Goal: Information Seeking & Learning: Learn about a topic

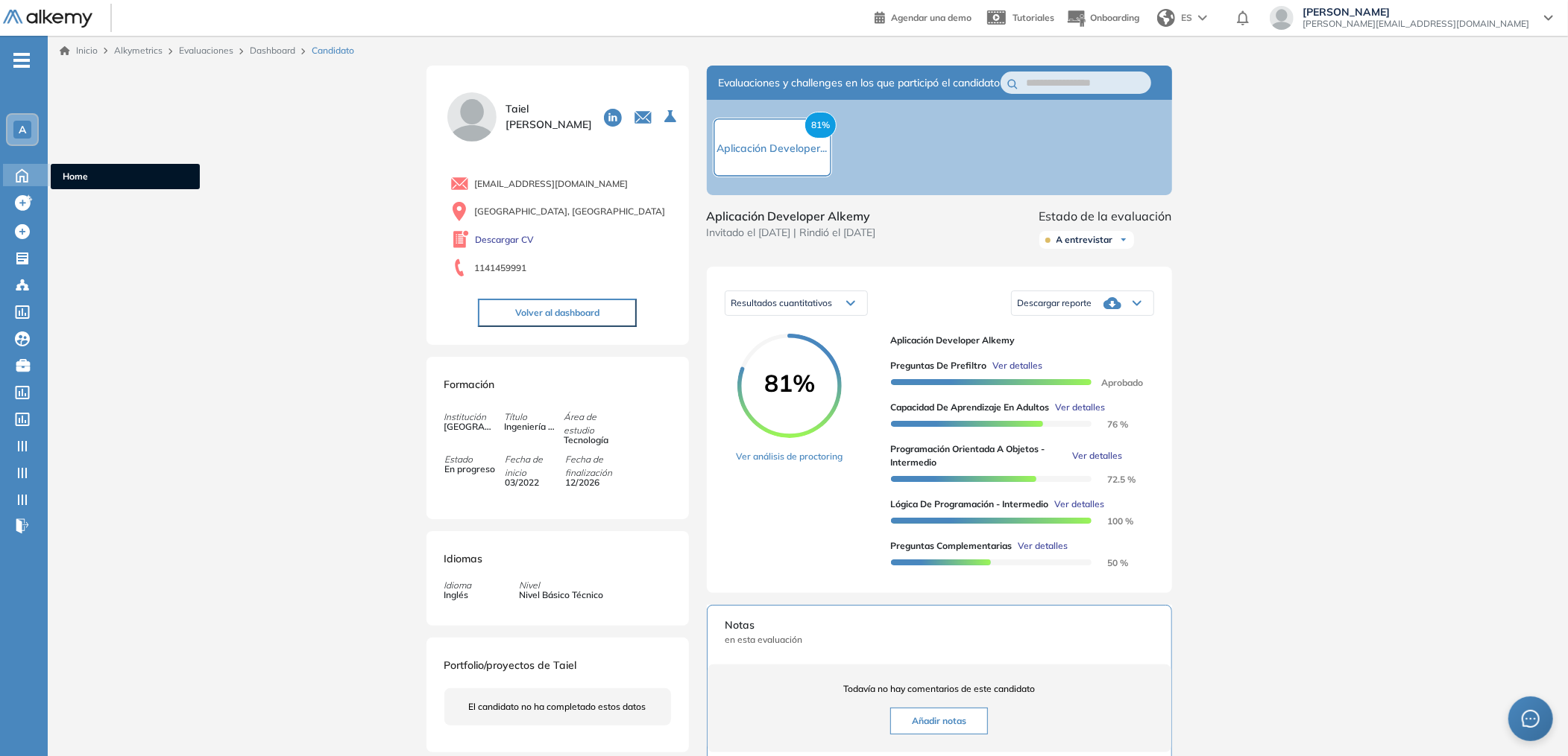
click at [22, 165] on icon at bounding box center [21, 174] width 26 height 18
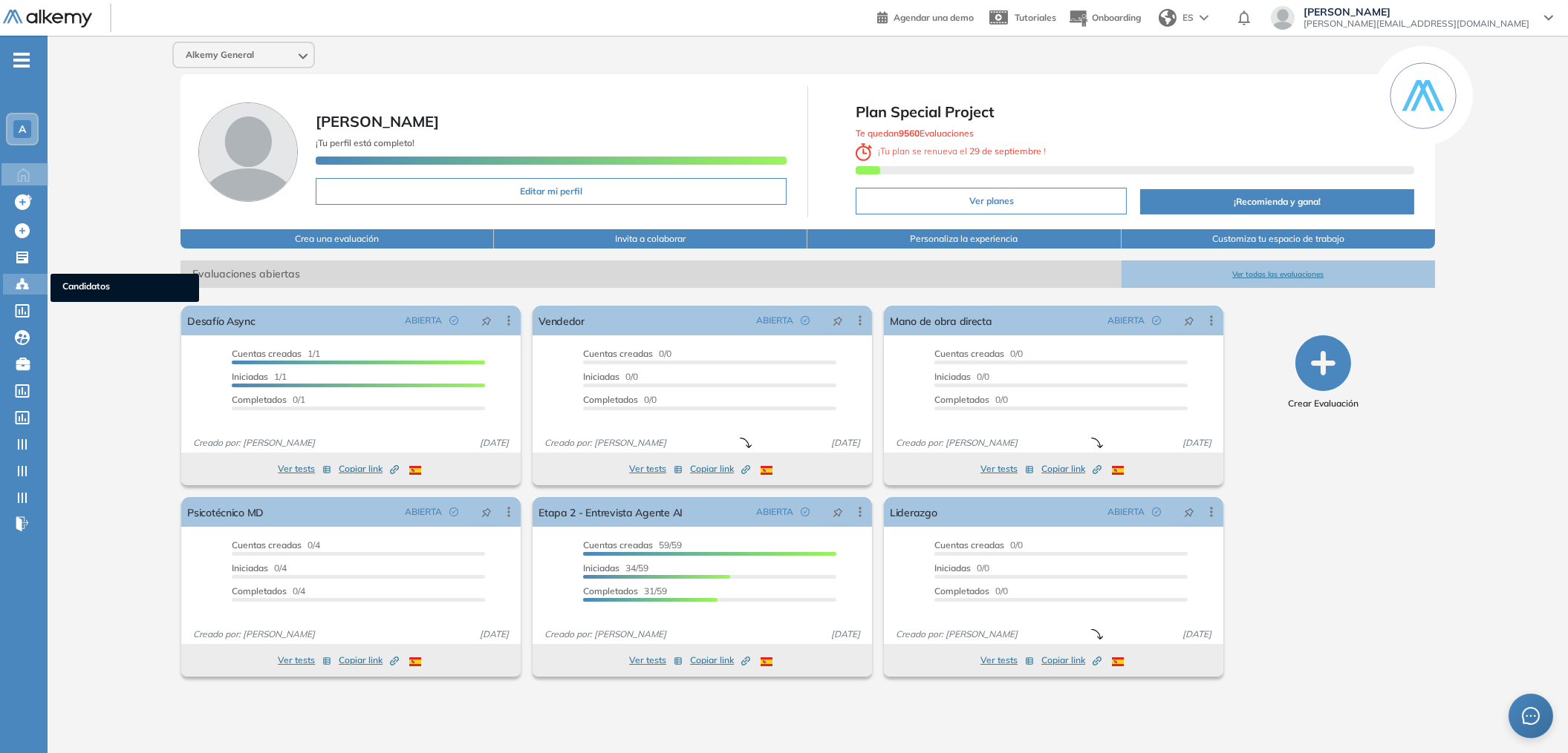
click at [23, 290] on div "Candidatos Candidatos" at bounding box center [25, 284] width 45 height 21
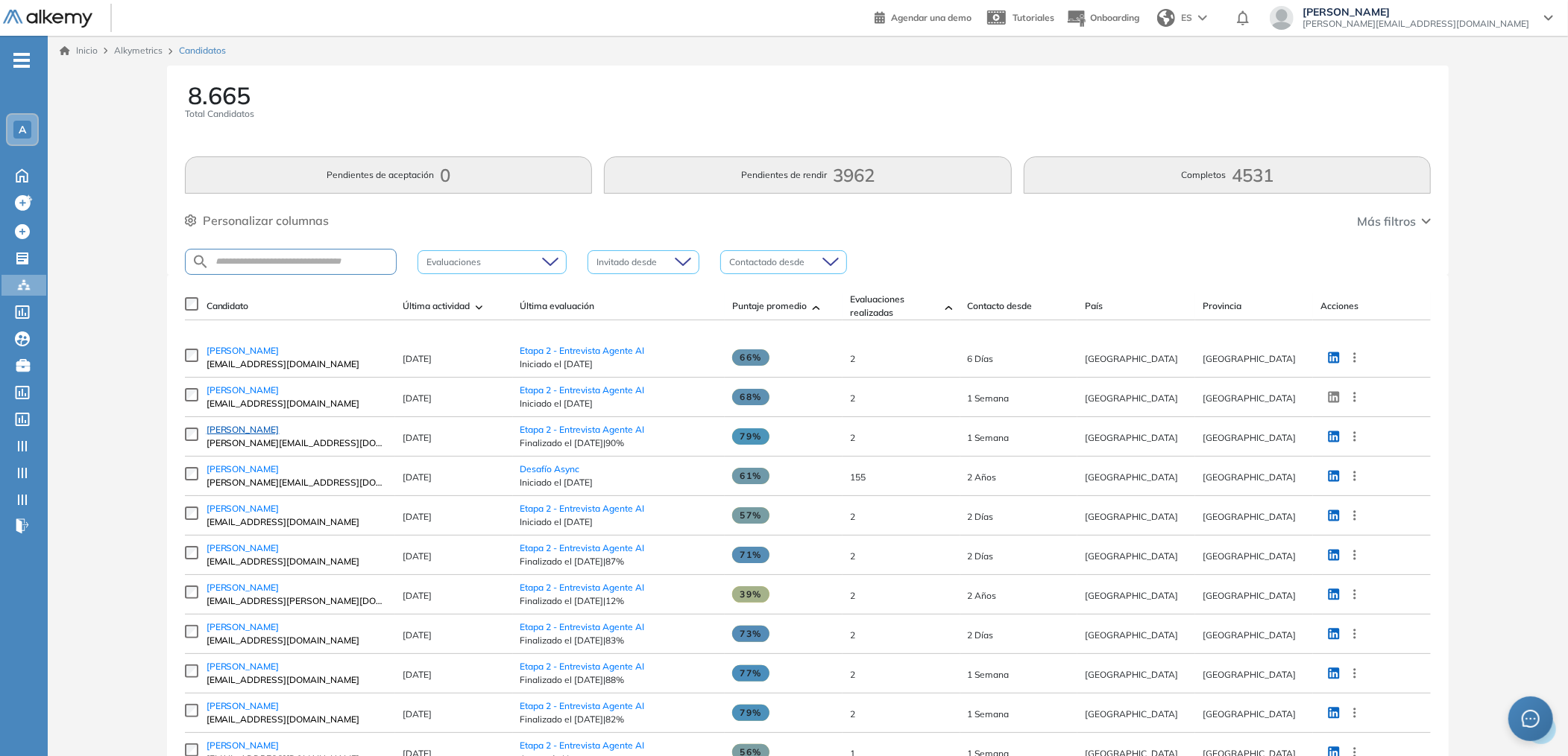
click at [237, 430] on span "[PERSON_NAME]" at bounding box center [243, 429] width 73 height 12
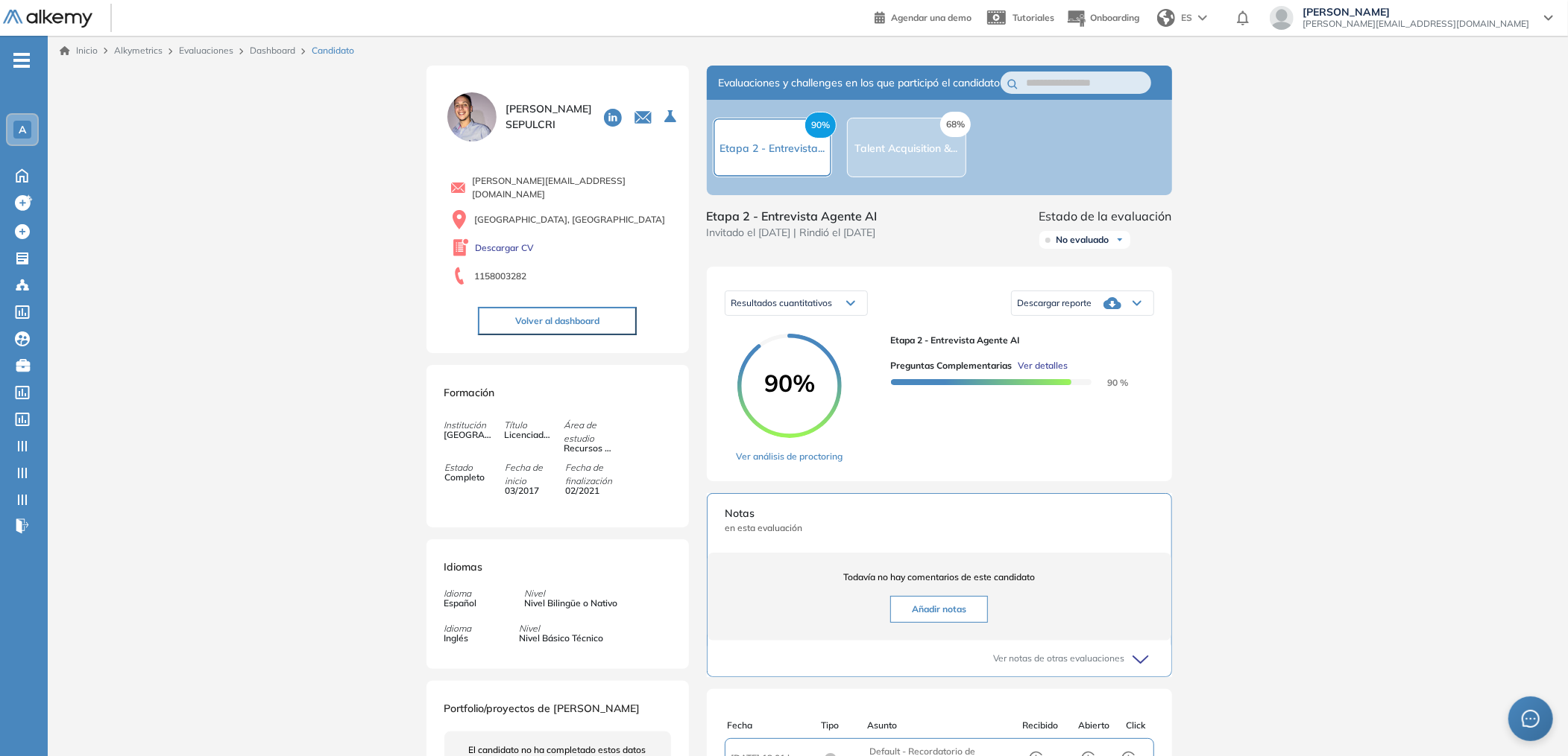
click at [1050, 373] on span "Ver detalles" at bounding box center [1043, 366] width 50 height 13
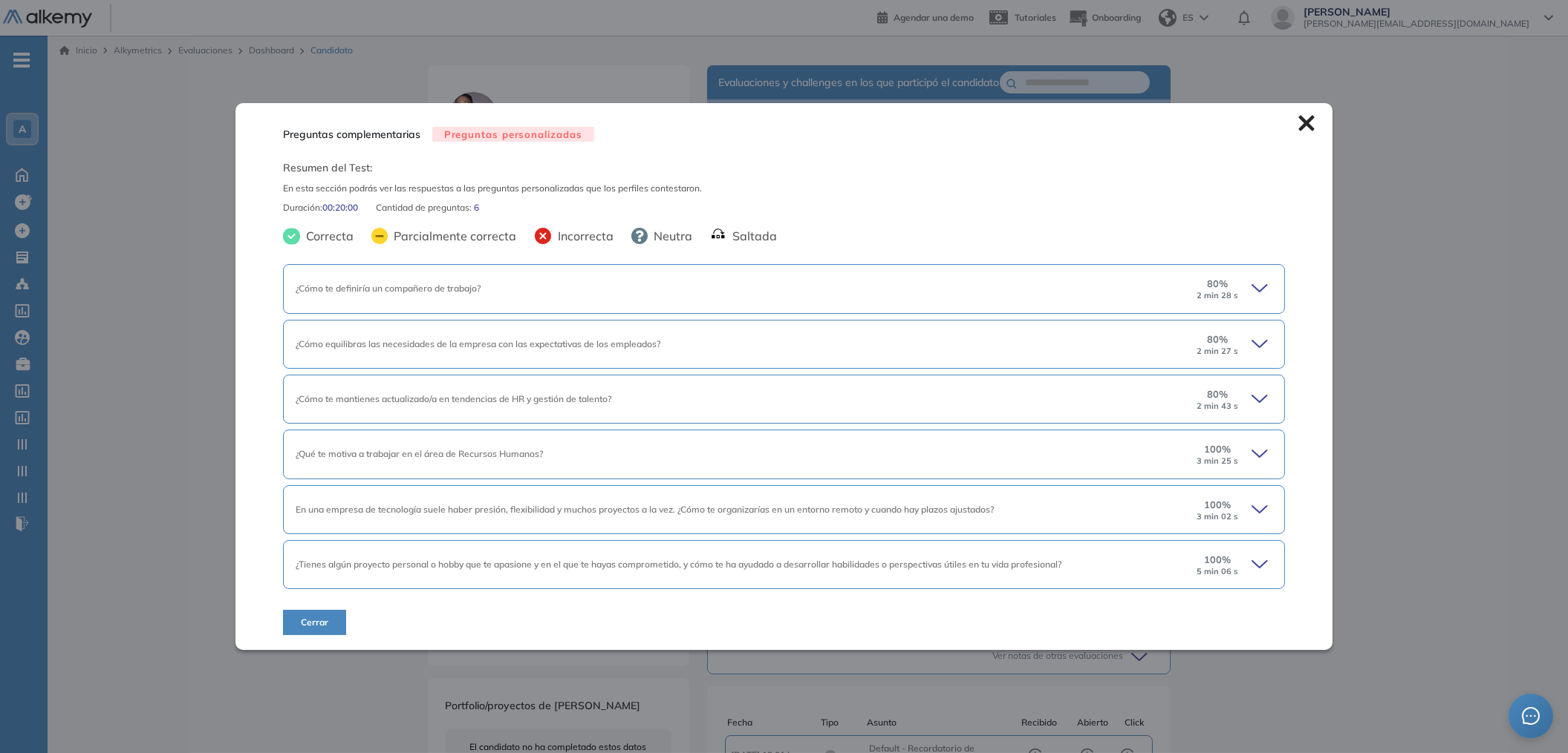
click at [469, 297] on div "¿Cómo te definiría un compañero de trabajo? 80 % 2 min 28 s" at bounding box center [784, 288] width 1002 height 49
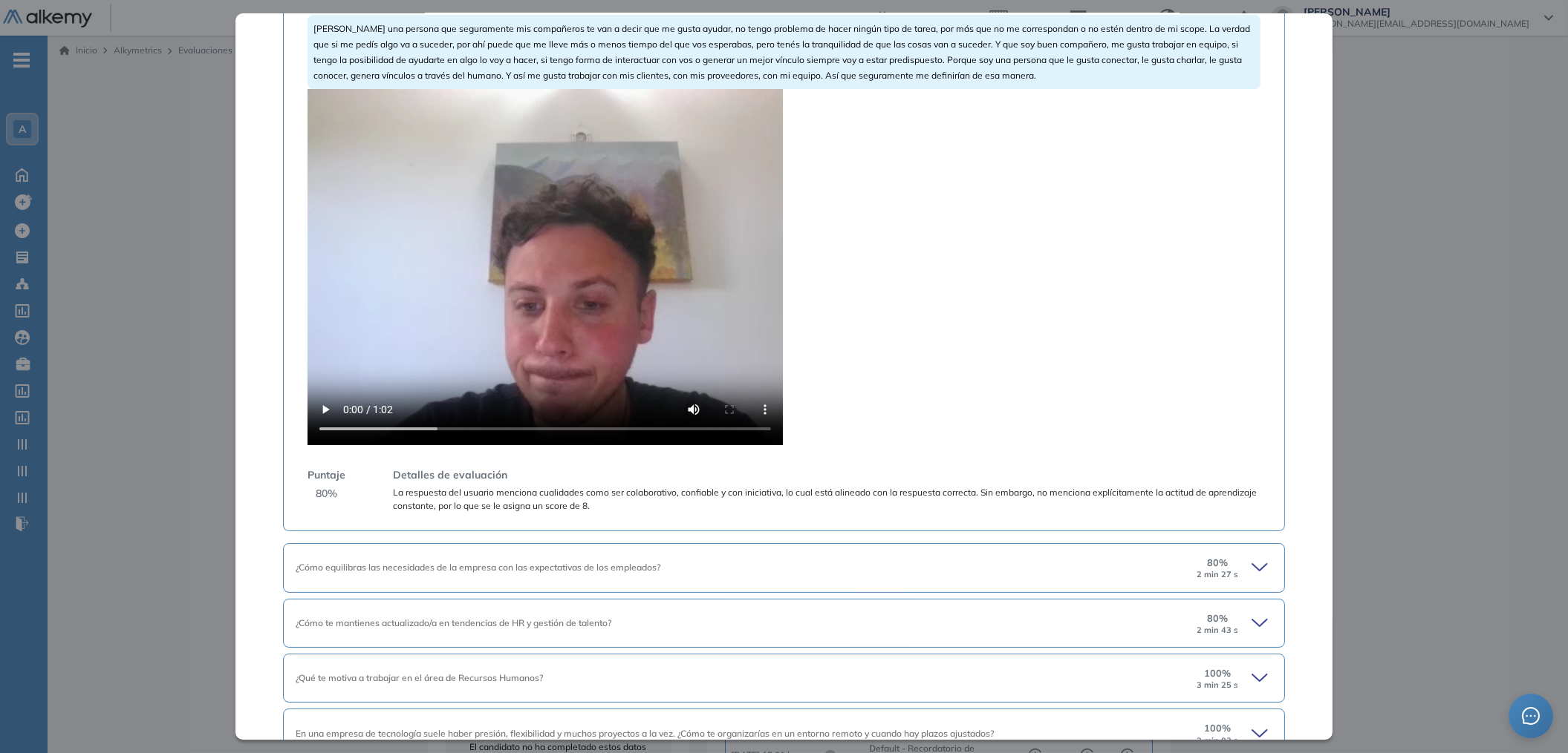
scroll to position [343, 0]
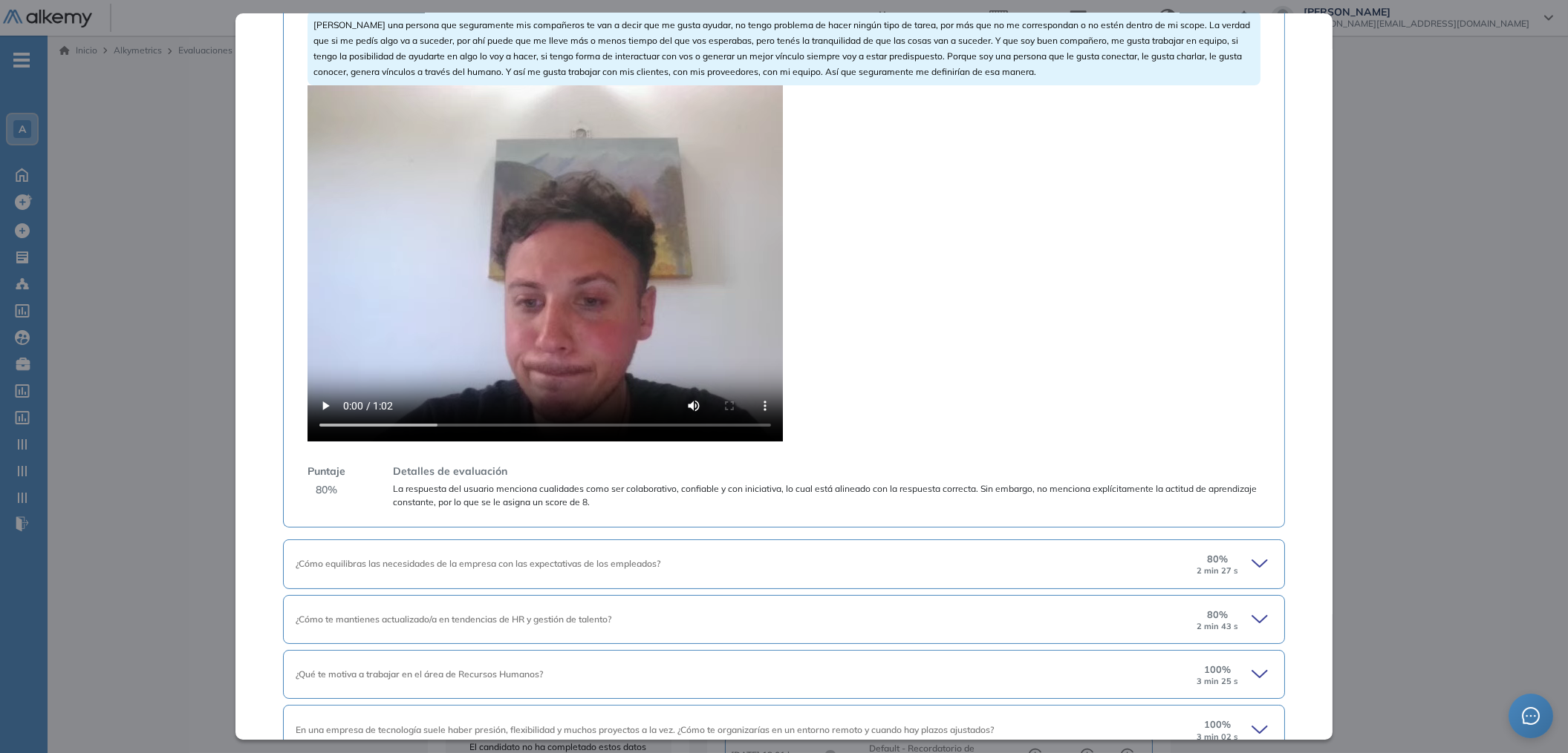
click at [1252, 556] on icon at bounding box center [1262, 565] width 21 height 21
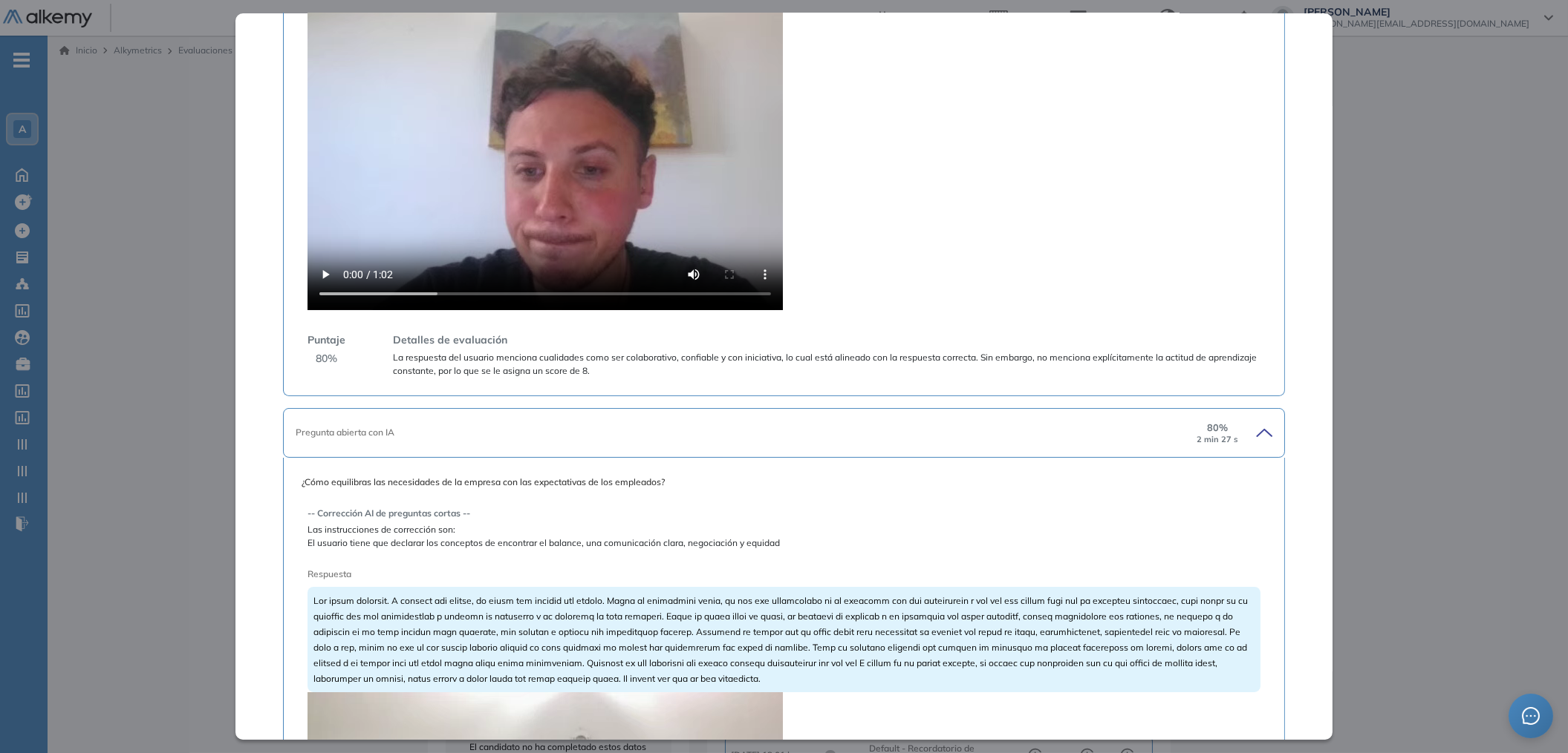
scroll to position [1156, 0]
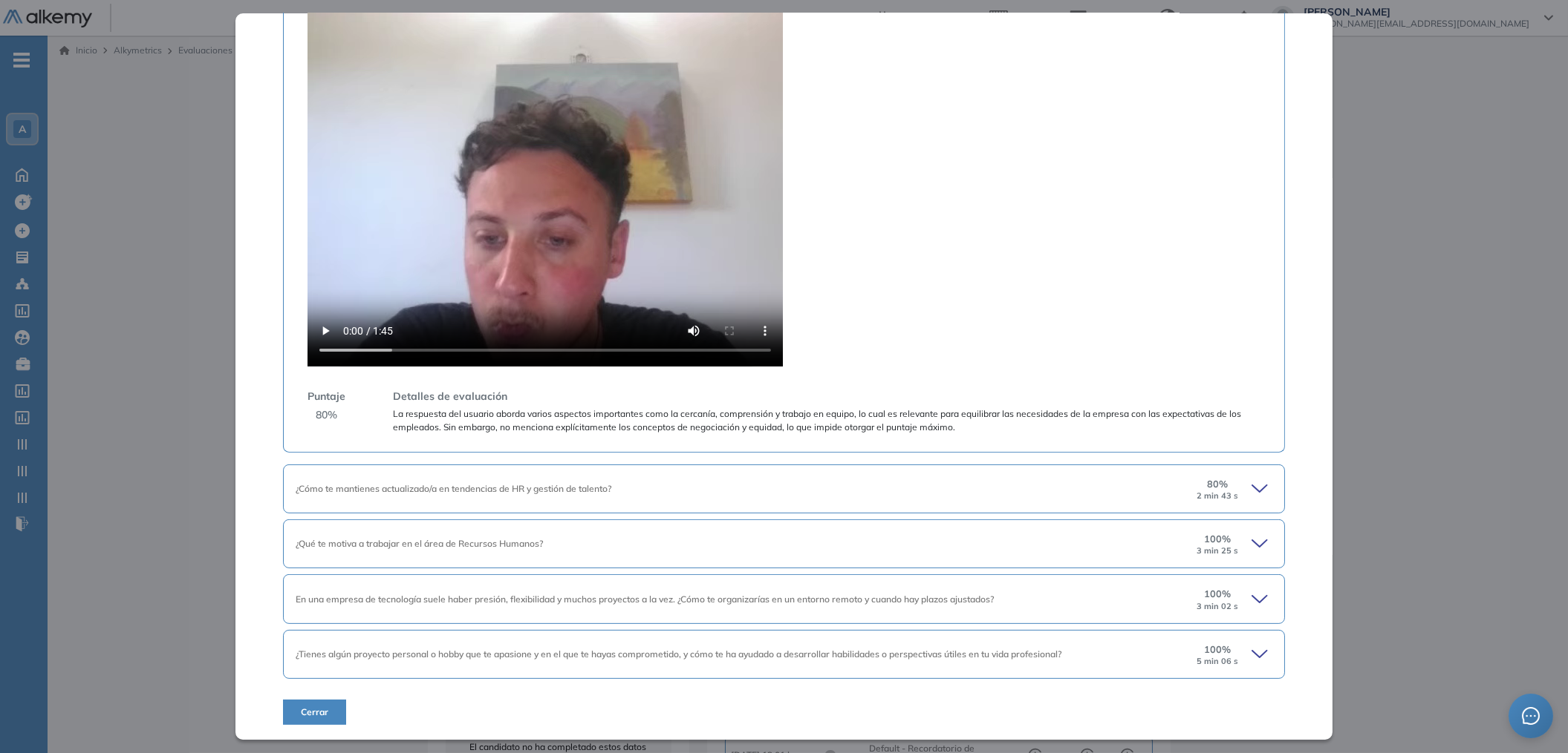
click at [748, 508] on div "¿Cómo te mantienes actualizado/a en tendencias de HR y gestión [PERSON_NAME]? 8…" at bounding box center [784, 489] width 1002 height 49
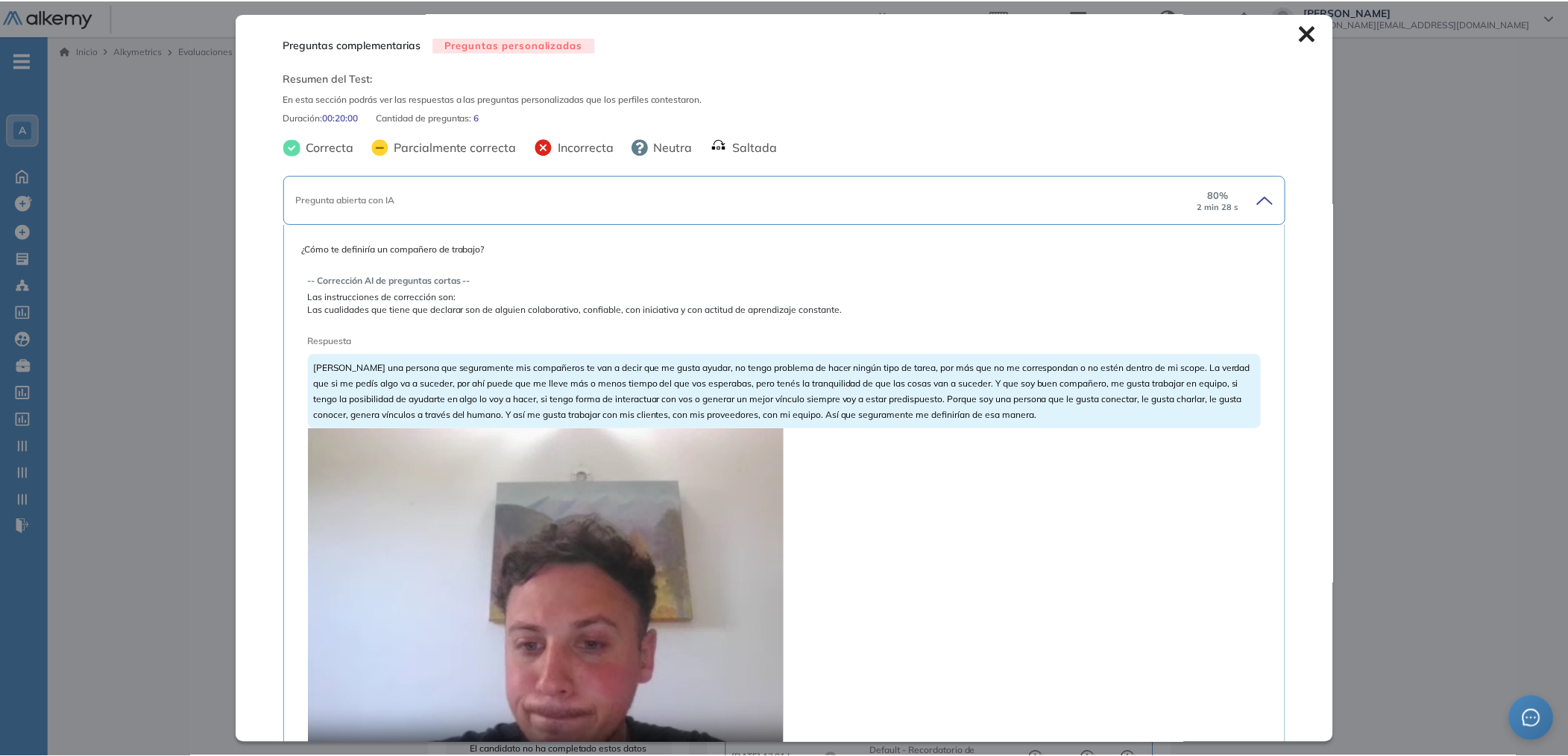
scroll to position [0, 0]
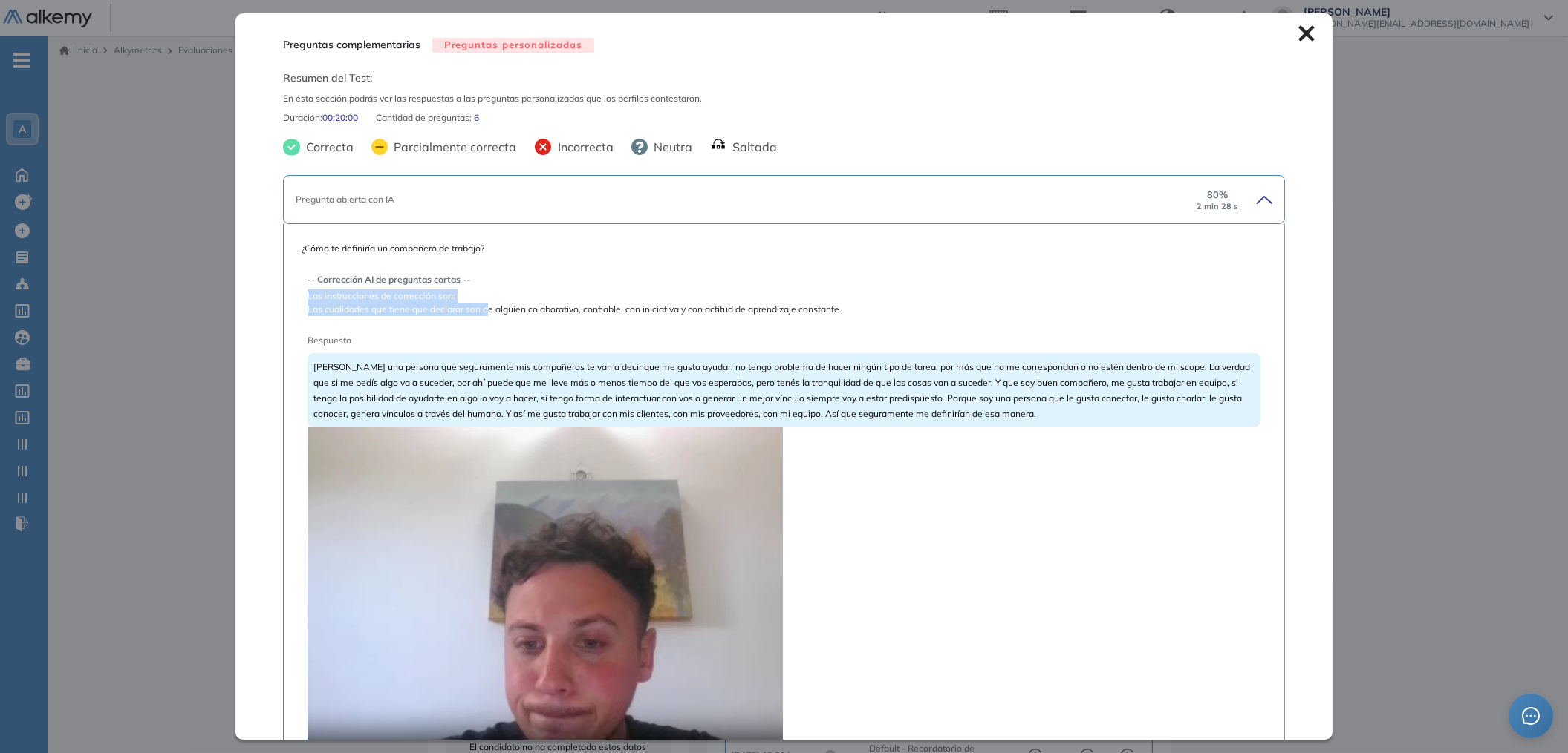
drag, startPoint x: 294, startPoint y: 301, endPoint x: 488, endPoint y: 316, distance: 194.6
click at [488, 316] on div "¿Cómo te definiría un compañero de trabajo? -- Corrección AI de preguntas corta…" at bounding box center [784, 546] width 1002 height 646
click at [488, 316] on span "Las cualidades que tiene que declarar son de alguien colaborativo, confiable, c…" at bounding box center [784, 310] width 953 height 13
click at [1302, 33] on icon at bounding box center [1306, 33] width 16 height 16
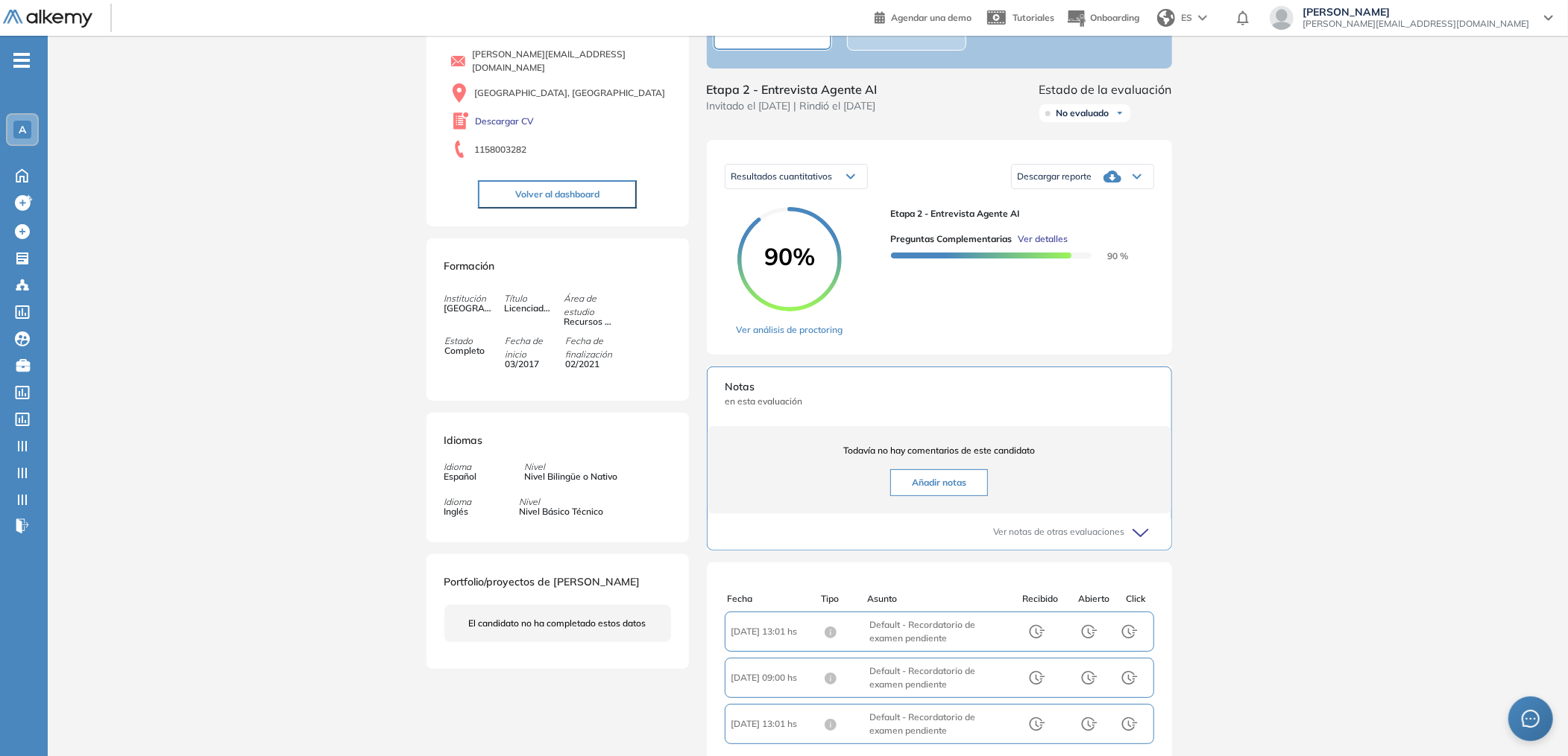
scroll to position [114, 0]
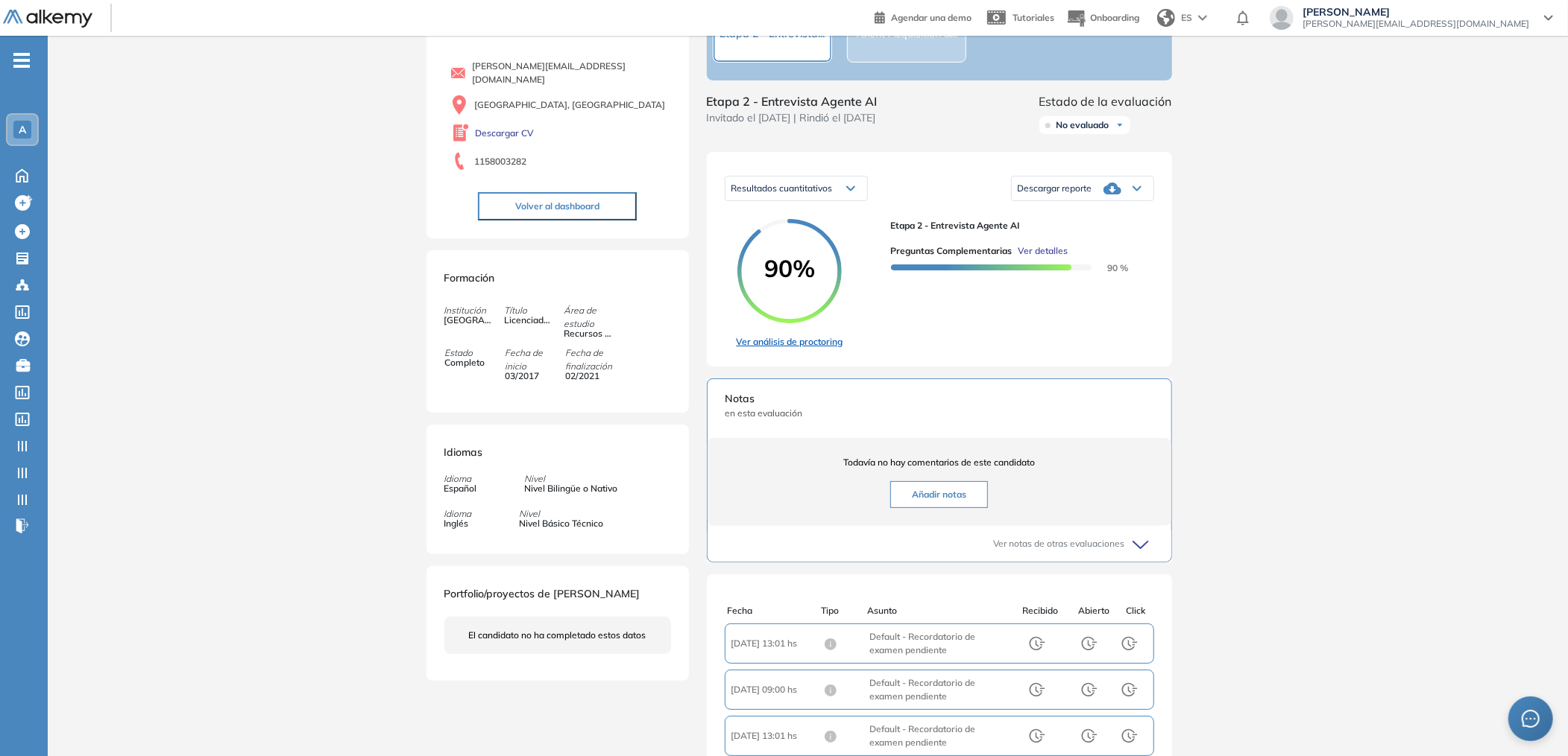
click at [799, 349] on link "Ver análisis de proctoring" at bounding box center [790, 342] width 107 height 13
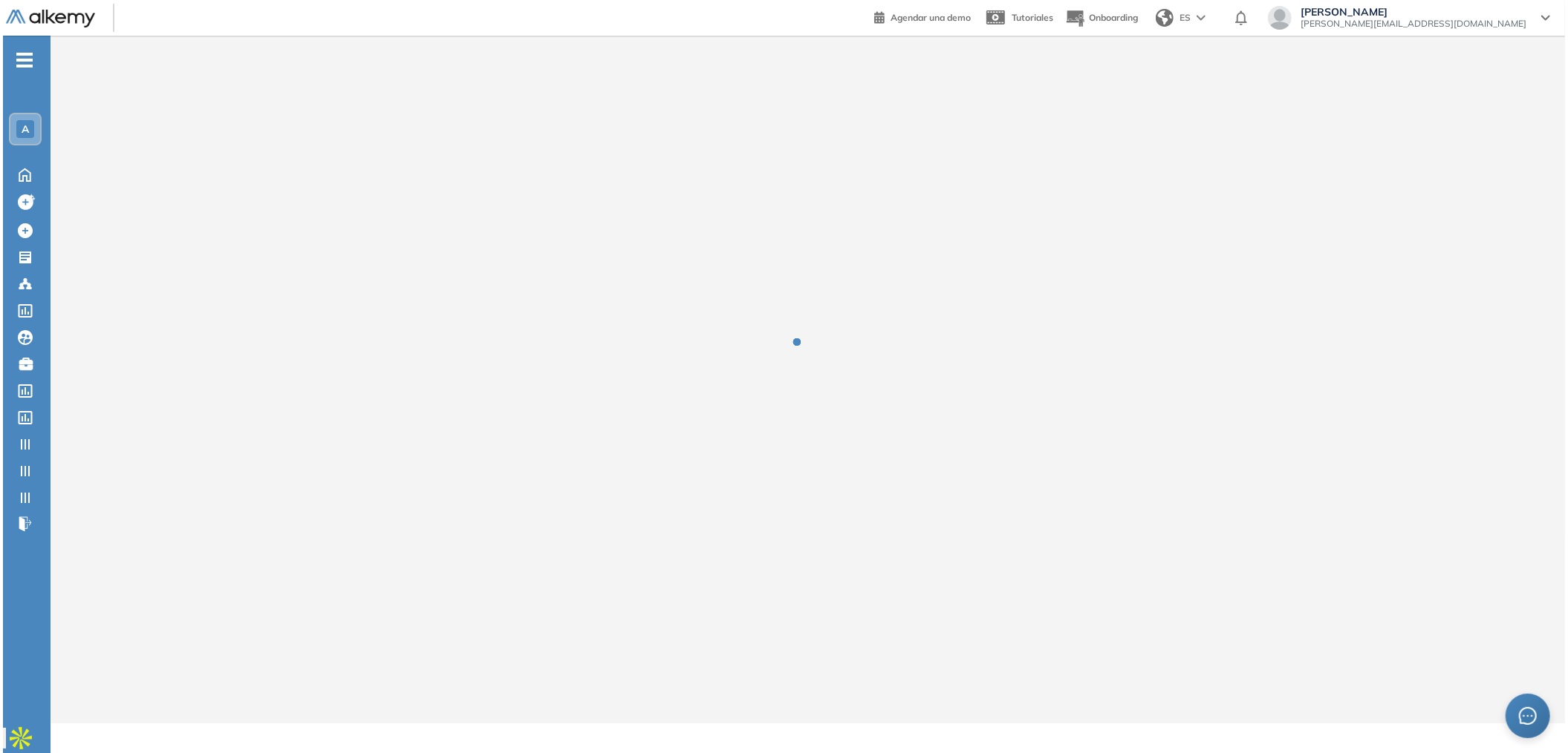
scroll to position [0, 0]
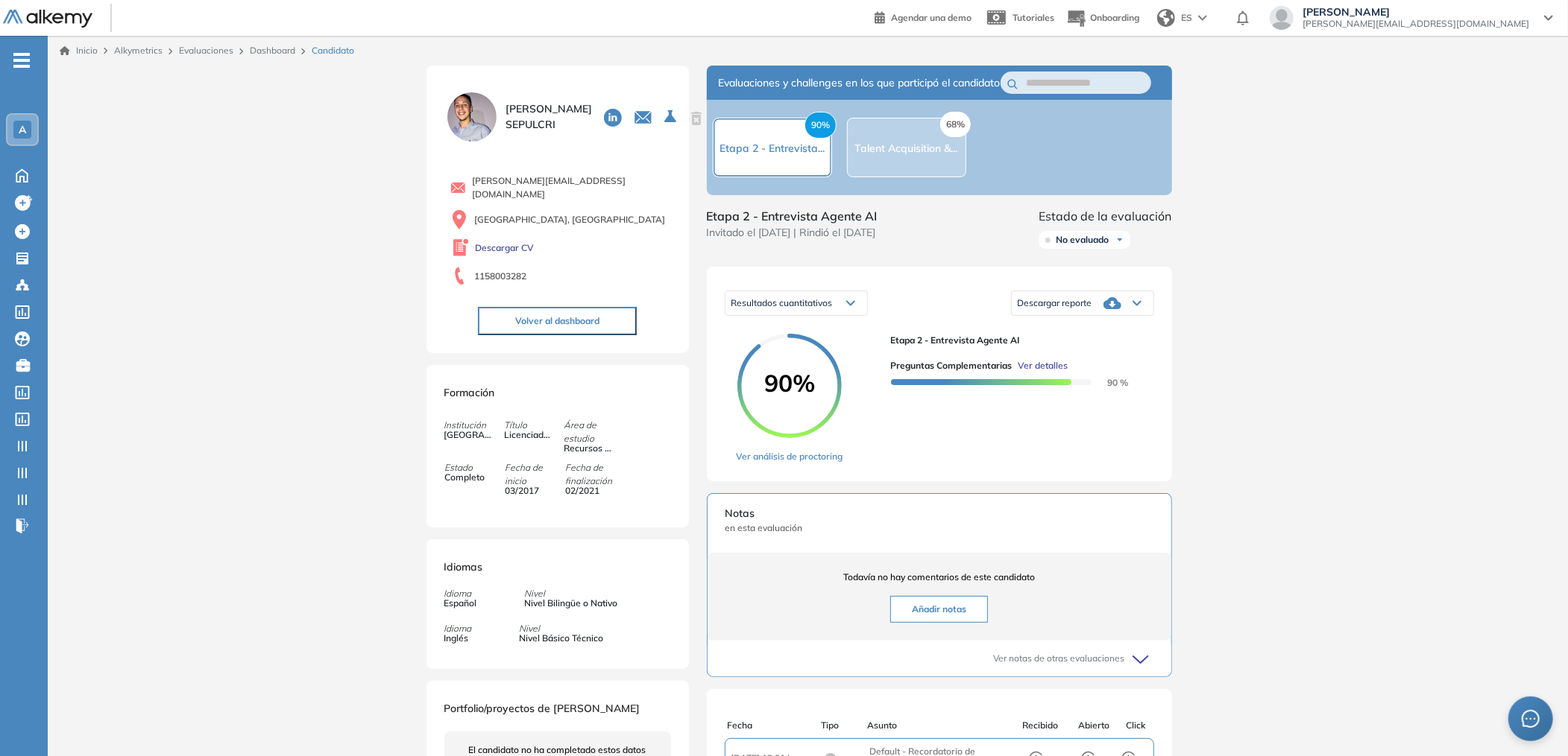
click at [1049, 373] on span "Ver detalles" at bounding box center [1043, 366] width 50 height 13
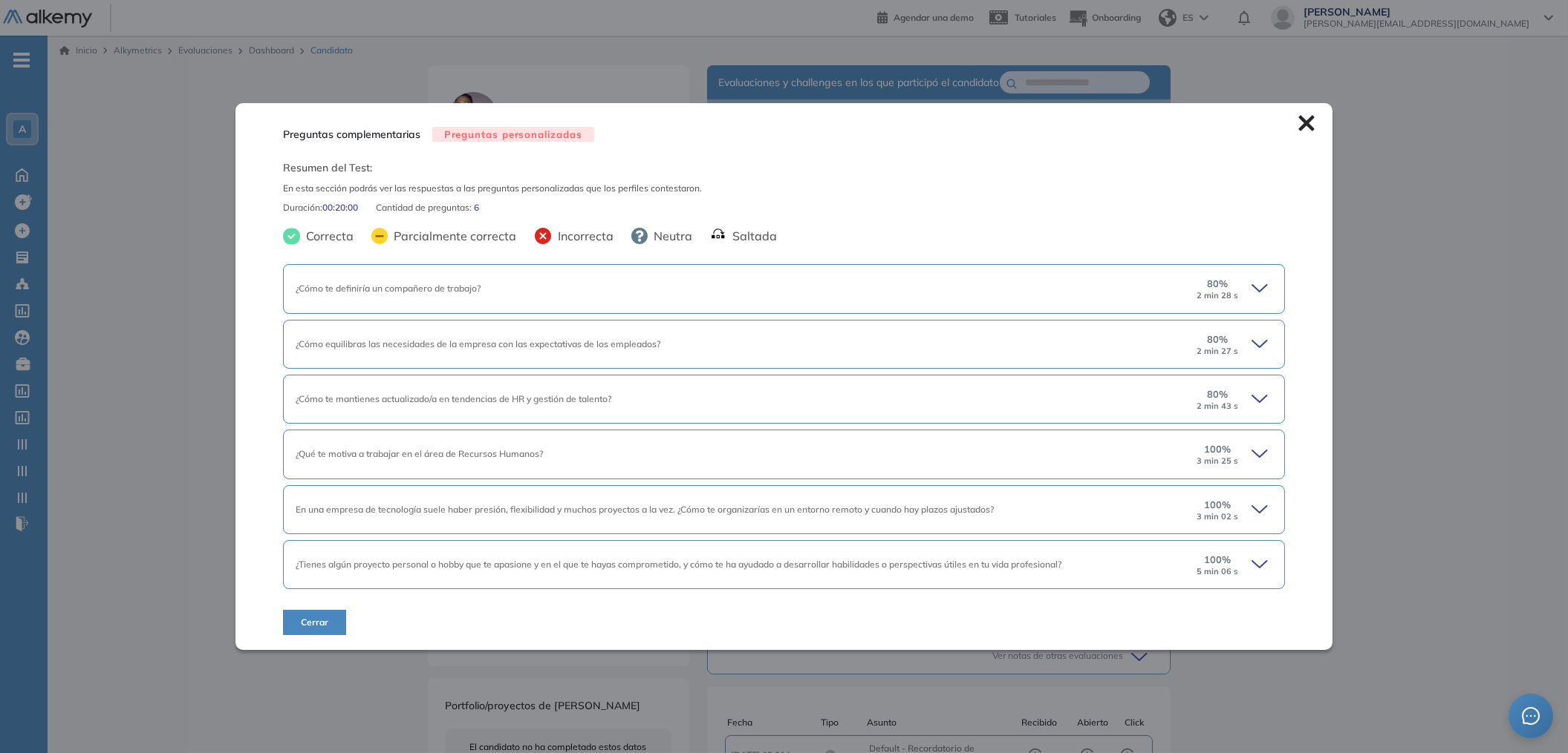
click at [1086, 559] on div "¿Tienes algún proyecto personal o hobby que te apasione y en el que te hayas co…" at bounding box center [735, 565] width 880 height 13
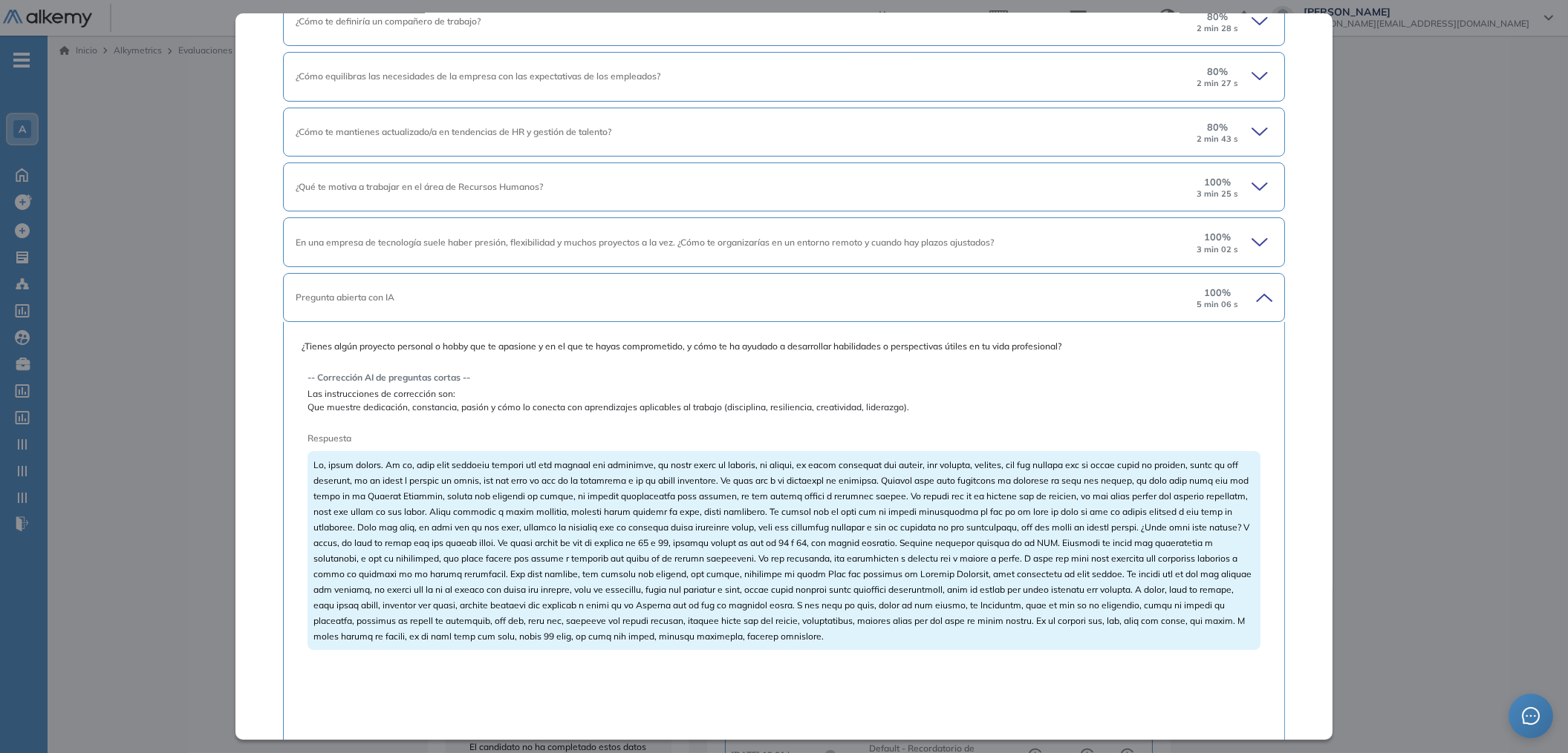
scroll to position [174, 0]
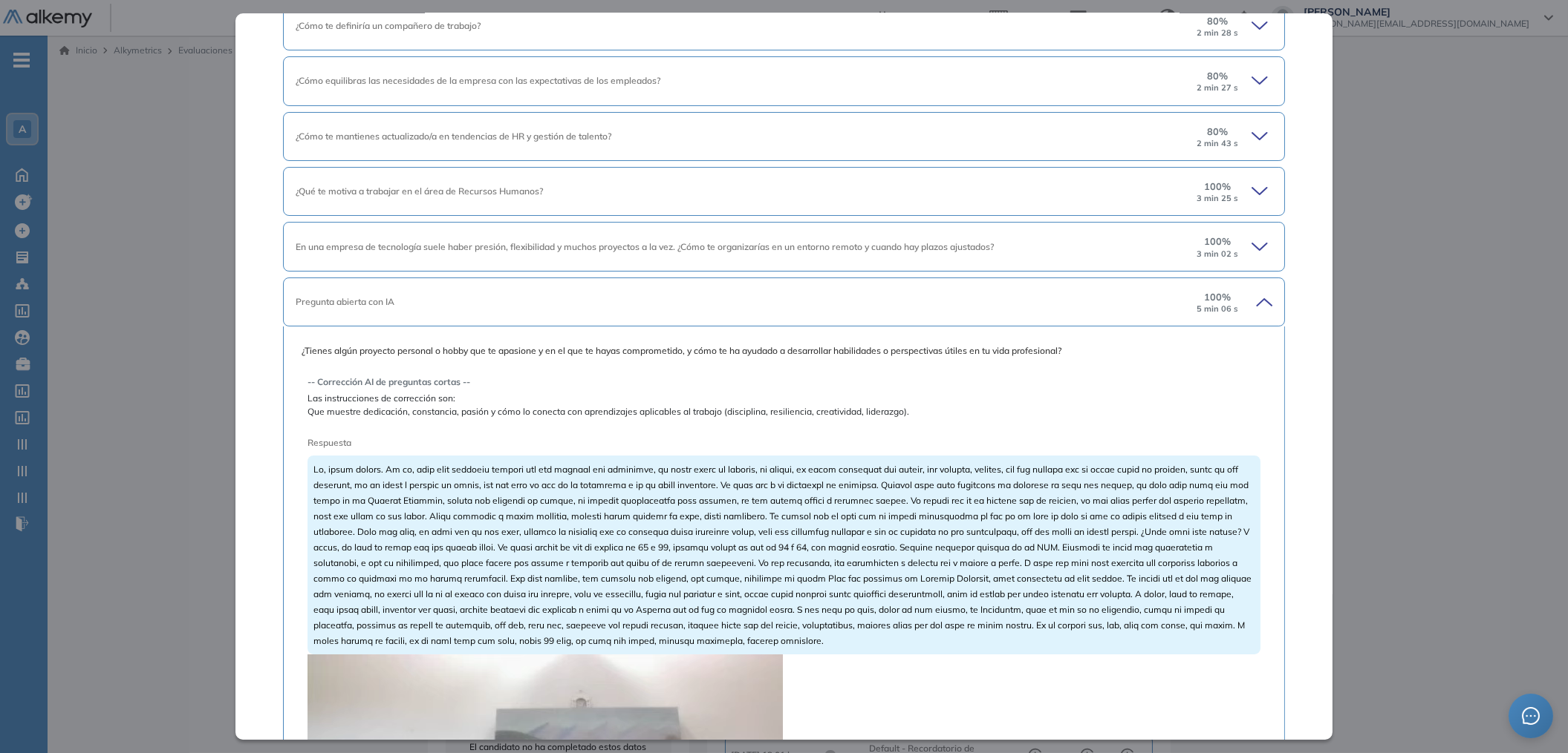
click at [1261, 250] on icon at bounding box center [1262, 247] width 21 height 21
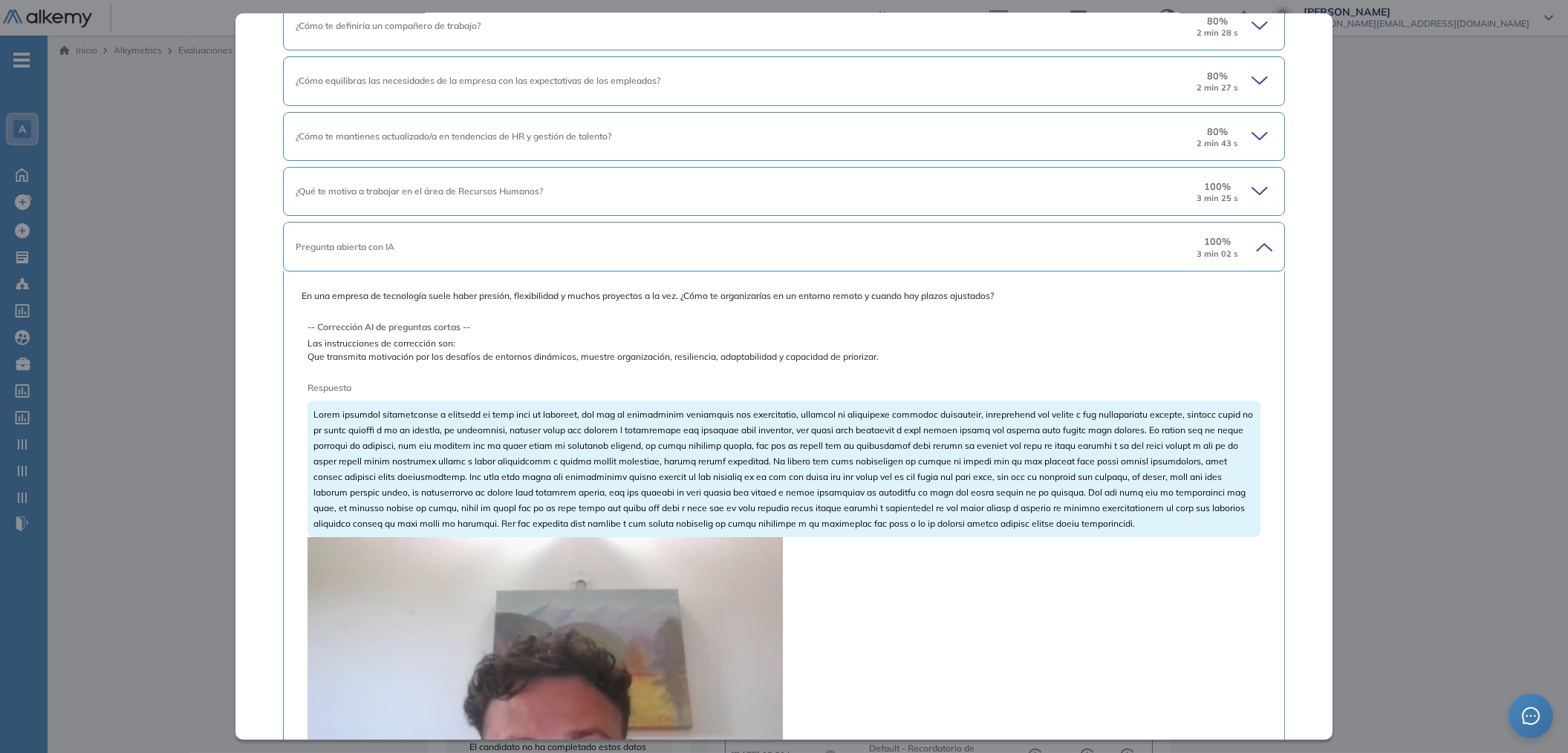
click at [1251, 251] on icon at bounding box center [1262, 247] width 21 height 21
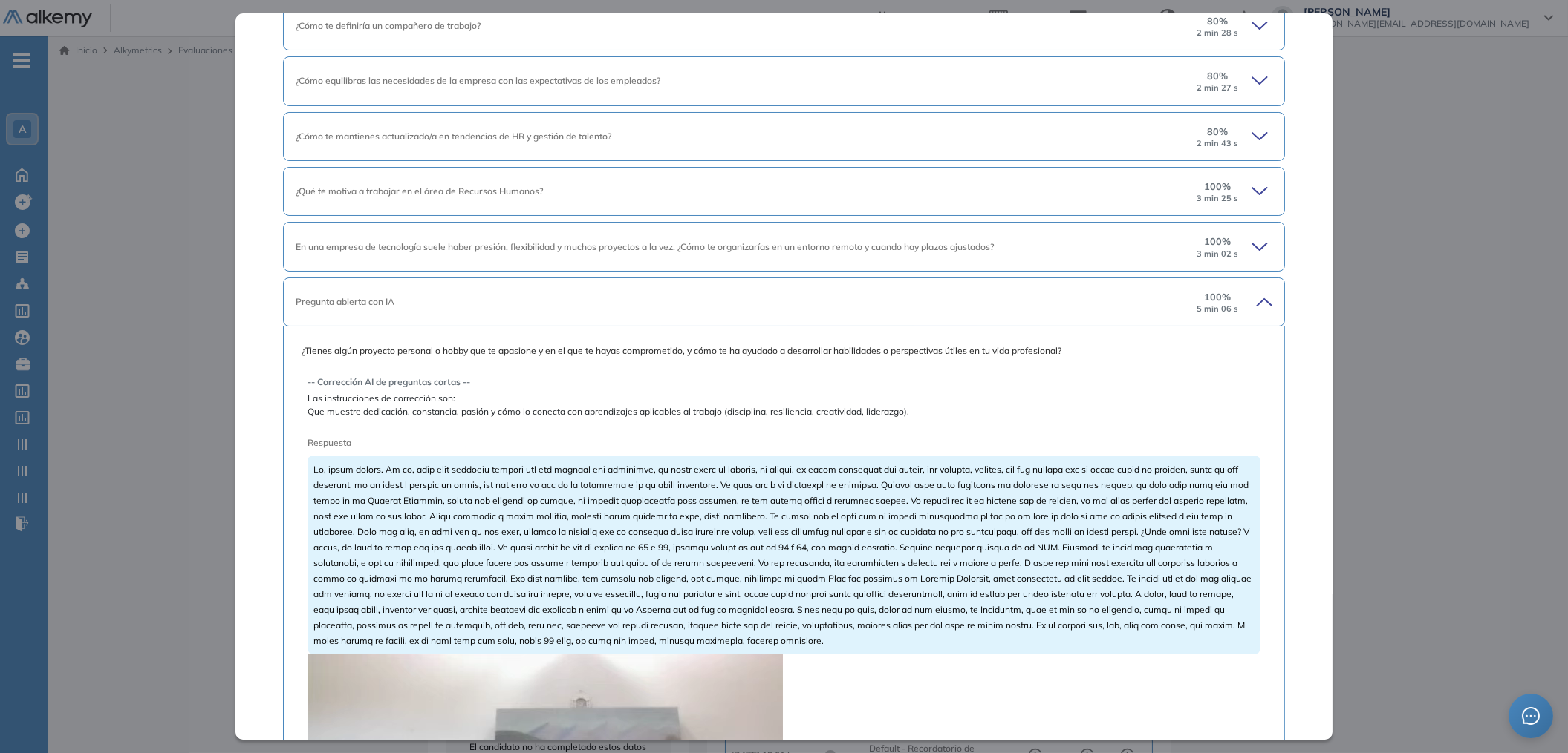
click at [1251, 287] on div "Pregunta abierta con IA 100 % 5 min 06 s" at bounding box center [784, 301] width 1002 height 49
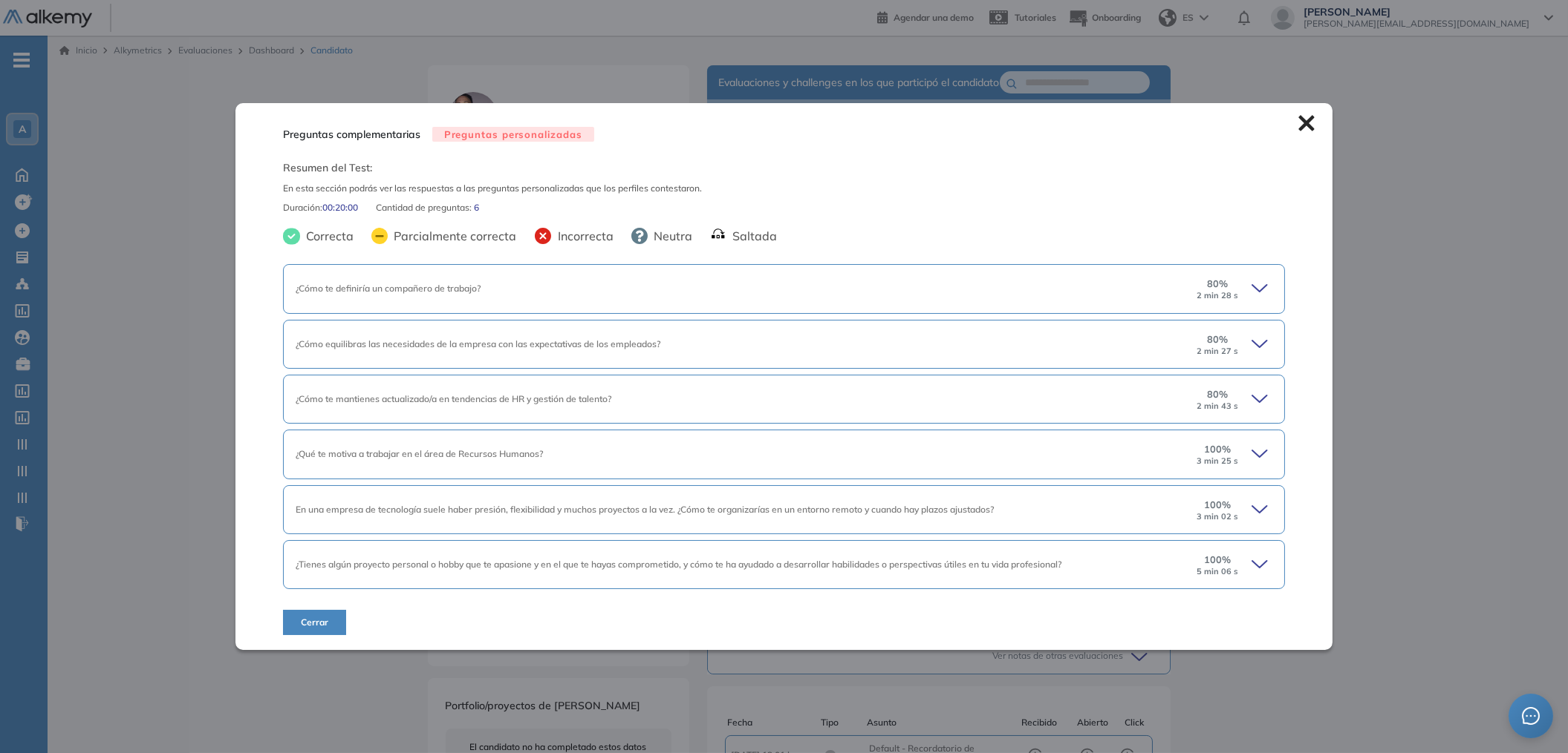
click at [1254, 296] on div "¿Cómo te definiría un compañero de trabajo? 80 % 2 min 28 s ¿Cómo te definiría …" at bounding box center [784, 430] width 1002 height 331
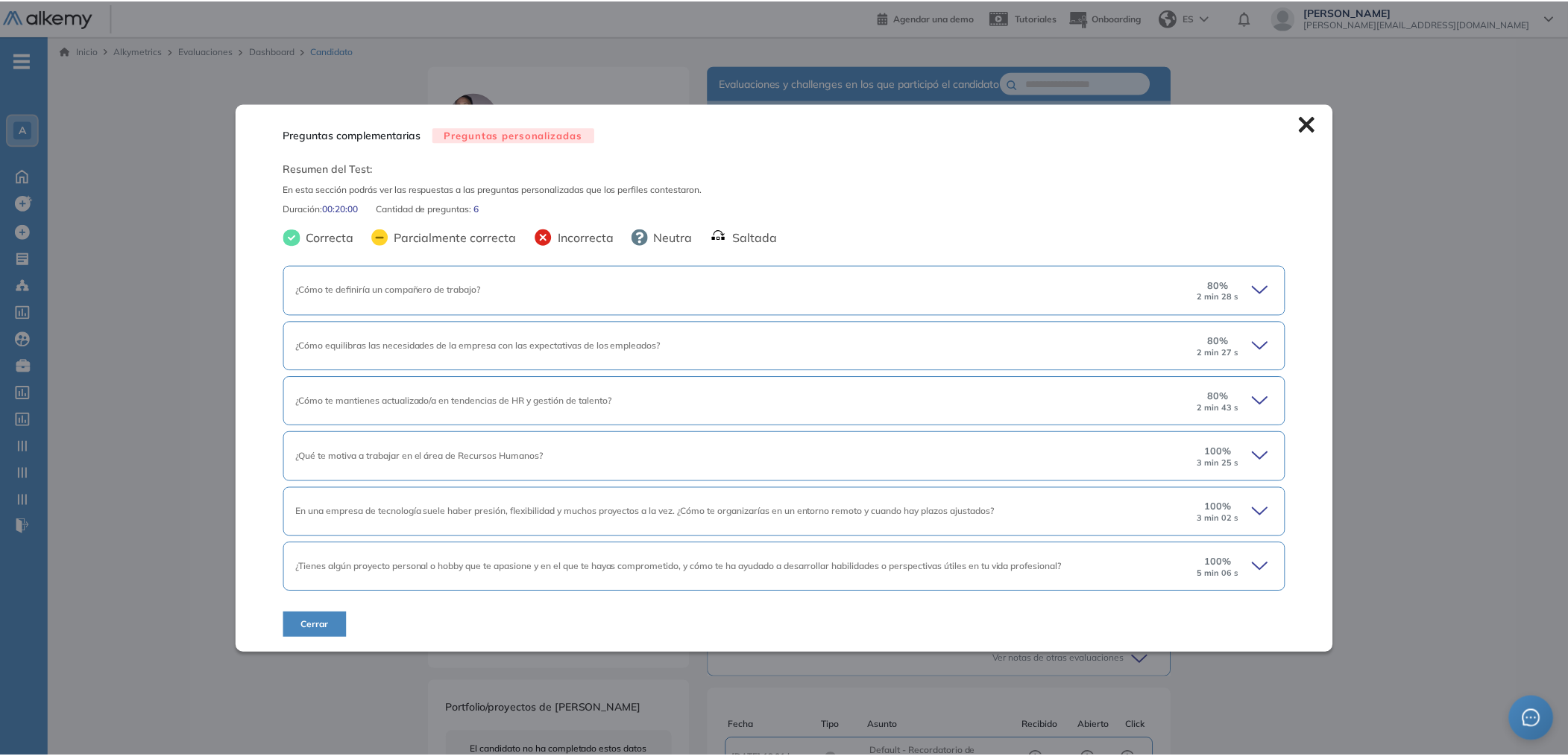
scroll to position [0, 0]
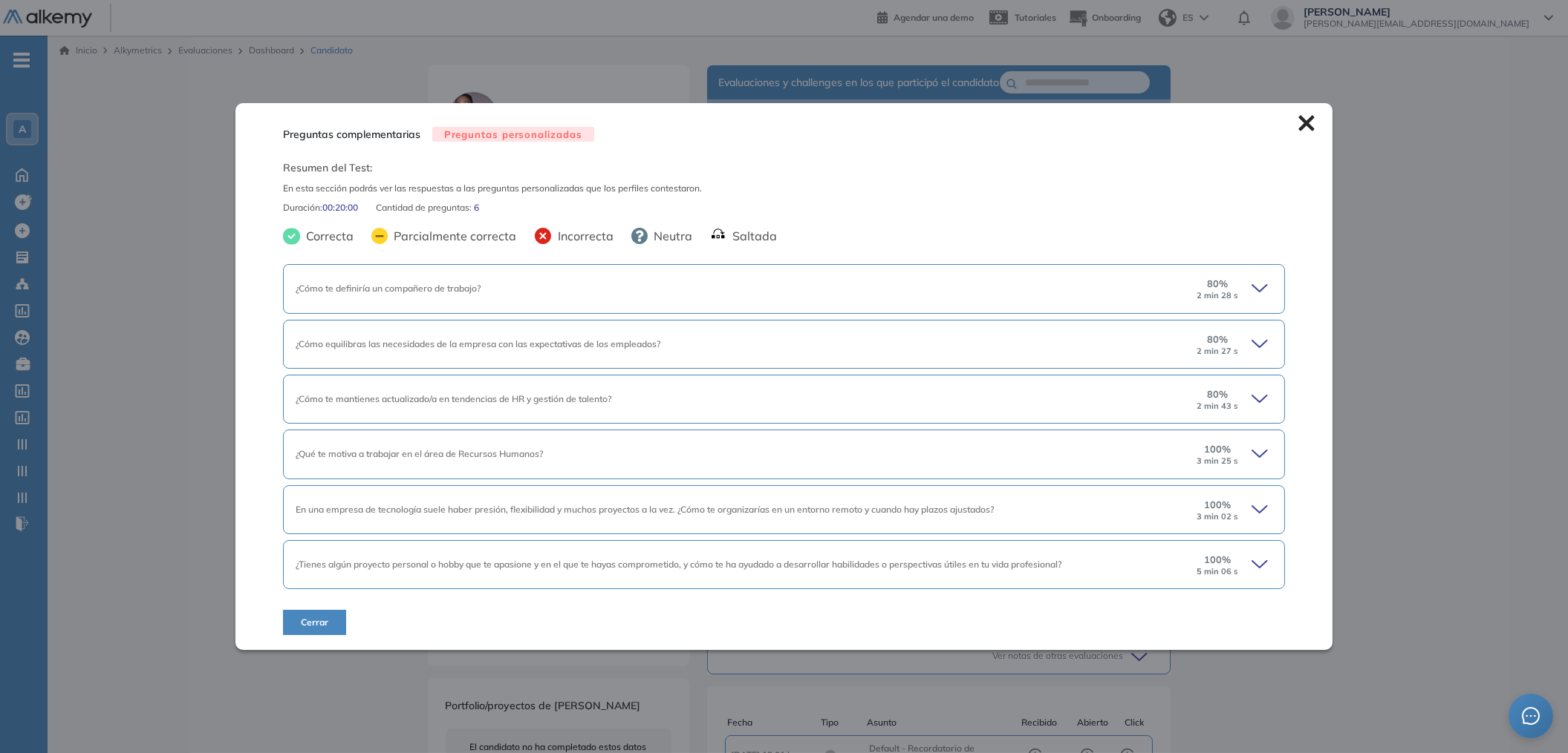
click at [1299, 115] on icon at bounding box center [1307, 122] width 15 height 15
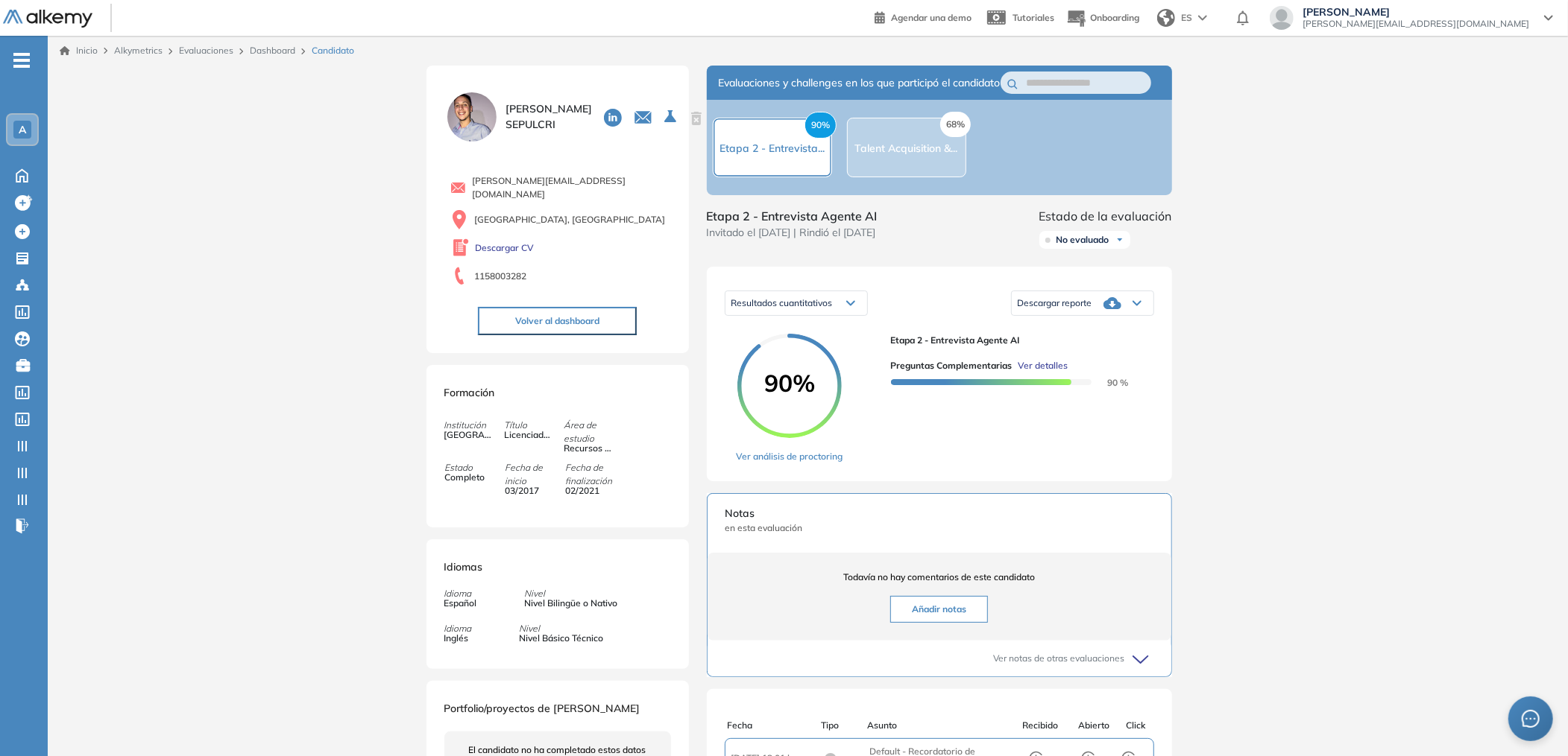
click at [838, 315] on div "Resultados cuantitativos" at bounding box center [796, 303] width 141 height 24
click at [917, 317] on div "Resultados cuantitativos Resultados cuantitativos Descargar reporte Descargar i…" at bounding box center [939, 303] width 429 height 37
click at [551, 312] on button "Volver al dashboard" at bounding box center [556, 321] width 159 height 28
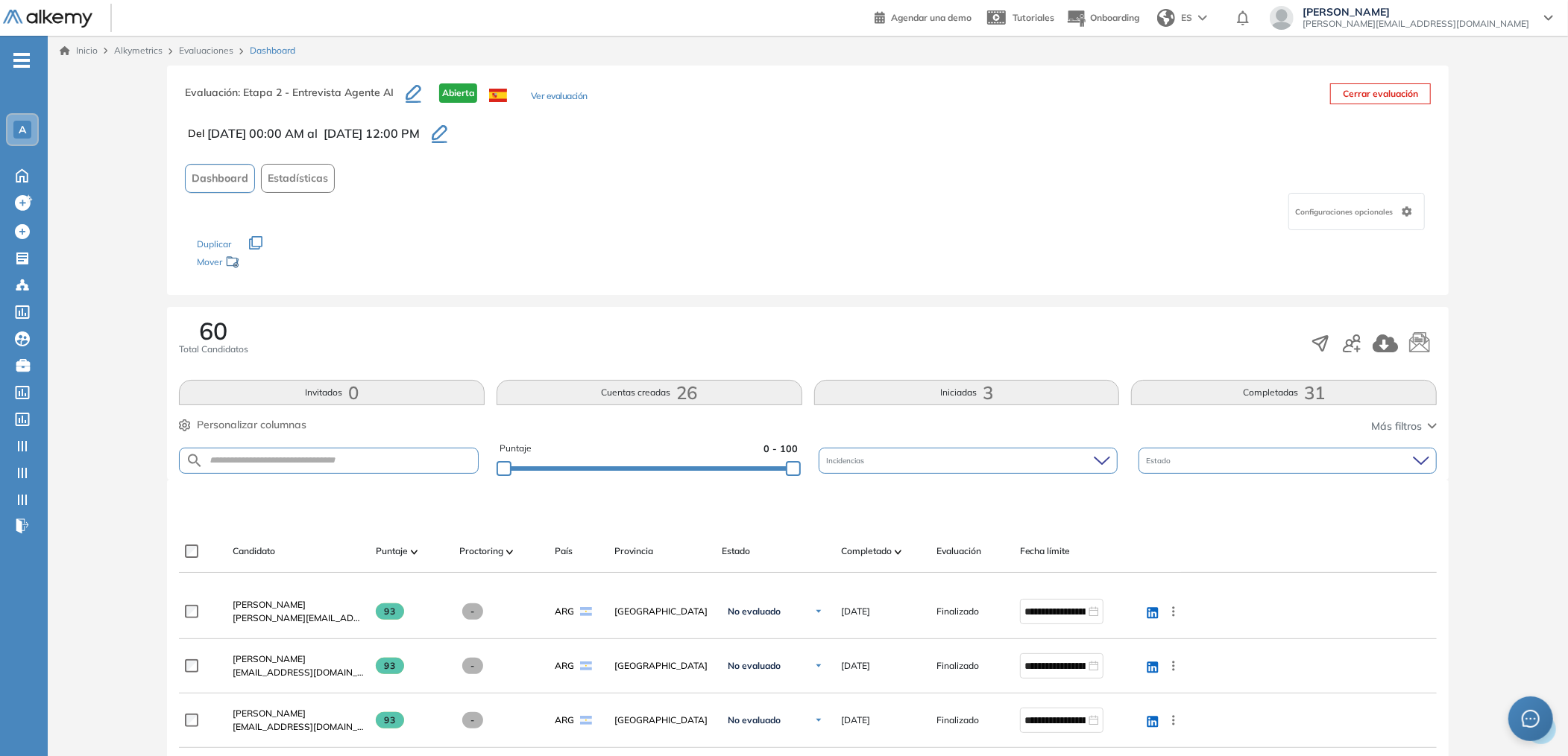
click at [1209, 389] on button "Completadas 31" at bounding box center [1284, 393] width 306 height 25
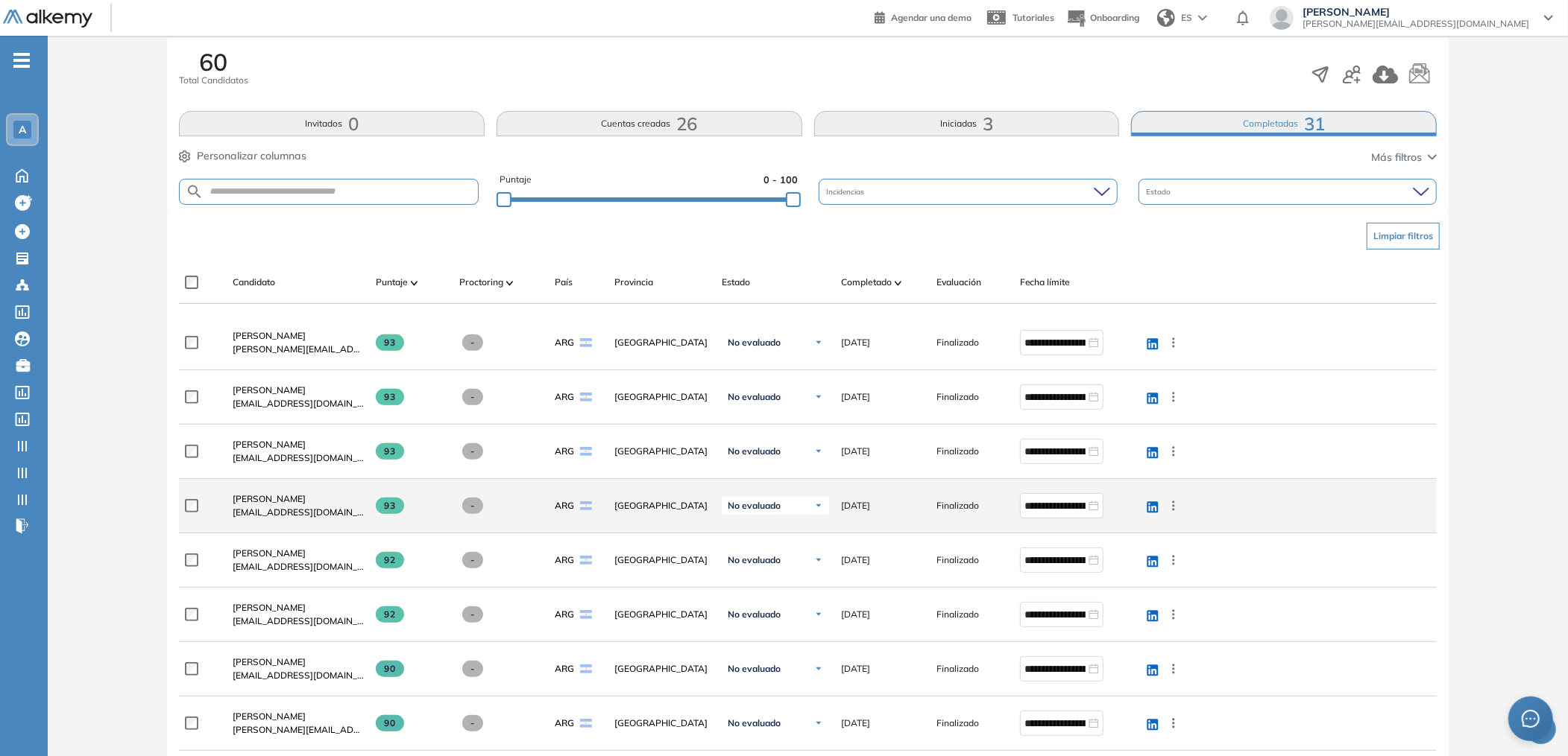
scroll to position [257, 0]
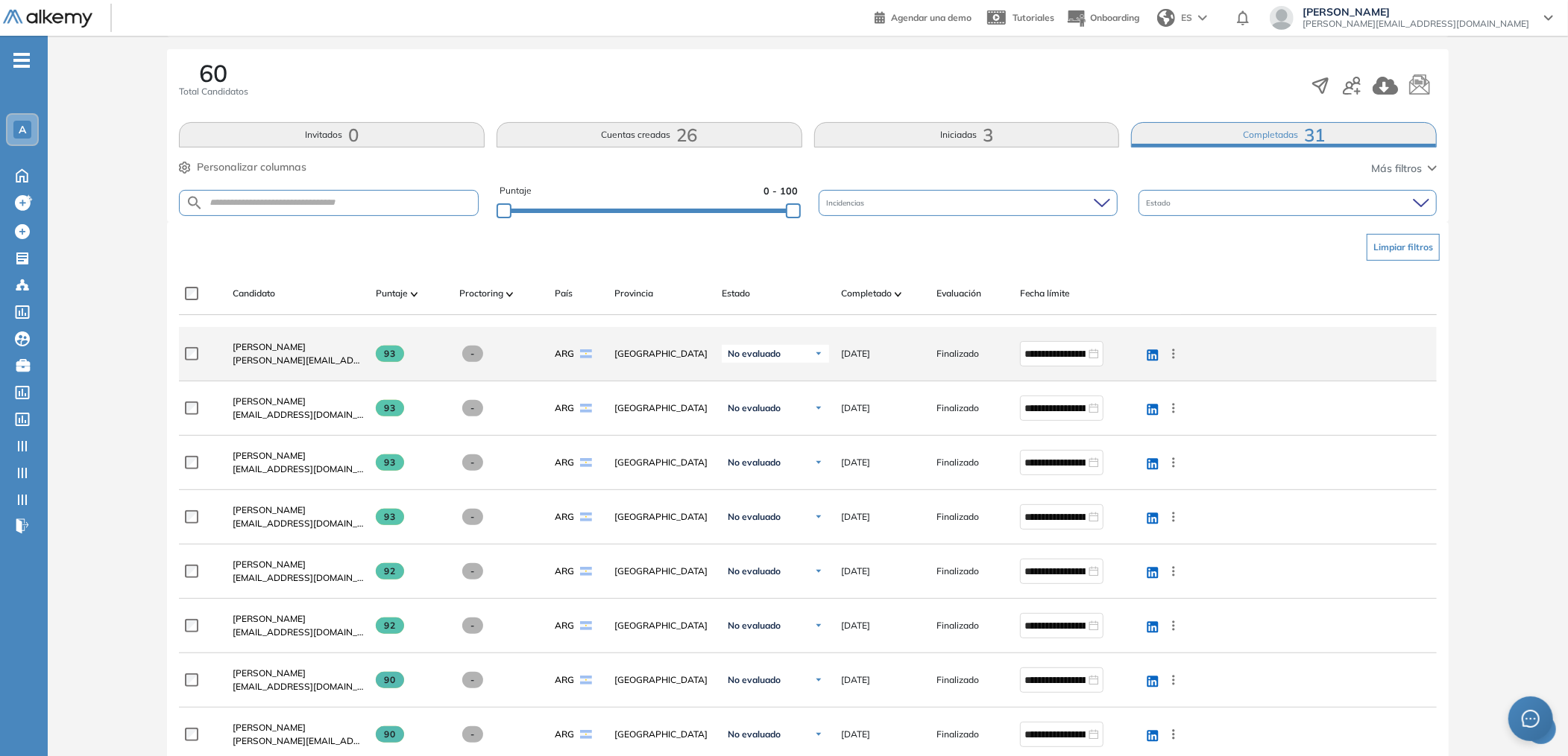
click at [284, 336] on div "[PERSON_NAME] [PERSON_NAME][EMAIL_ADDRESS][DOMAIN_NAME]" at bounding box center [292, 354] width 143 height 51
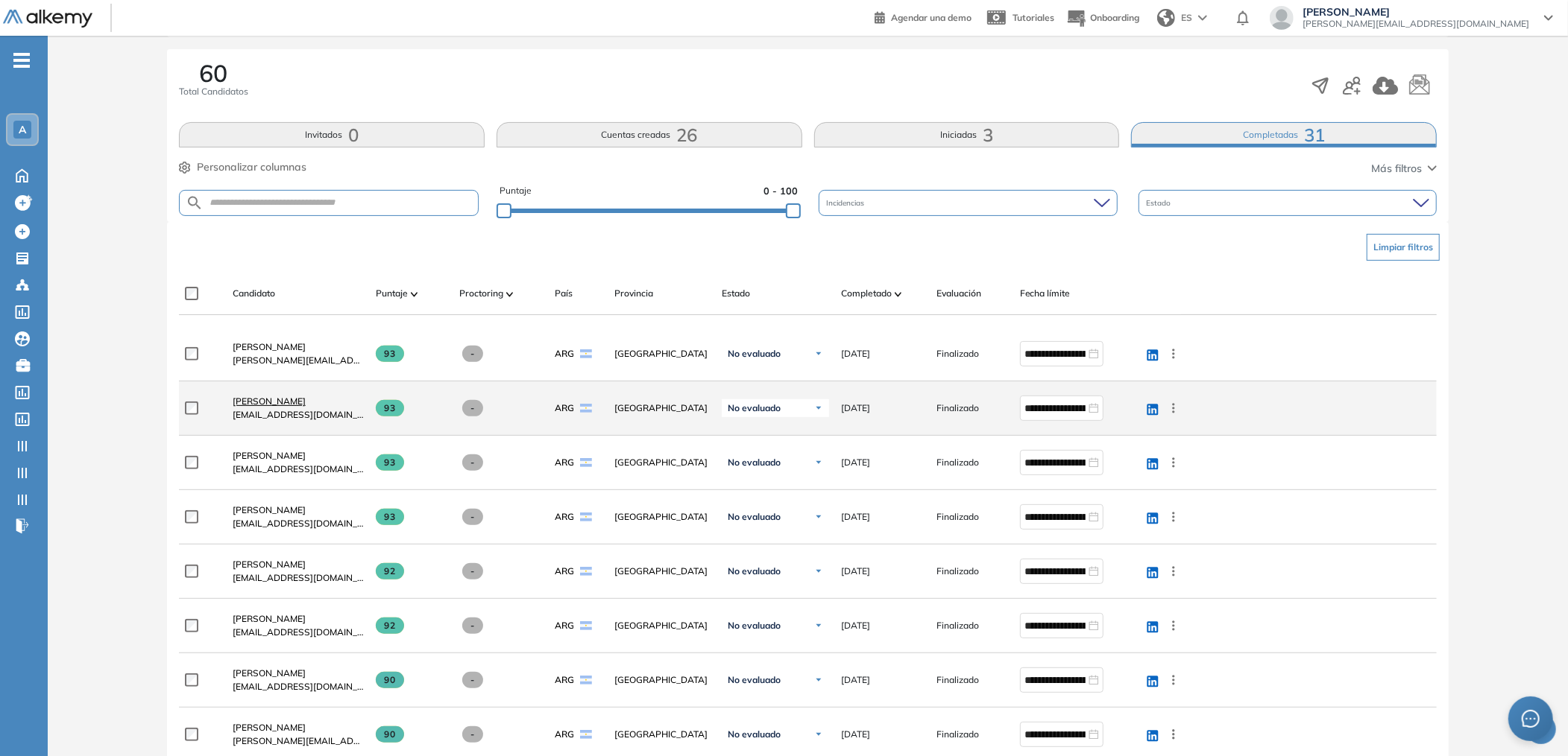
click at [271, 401] on span "[PERSON_NAME]" at bounding box center [269, 402] width 73 height 12
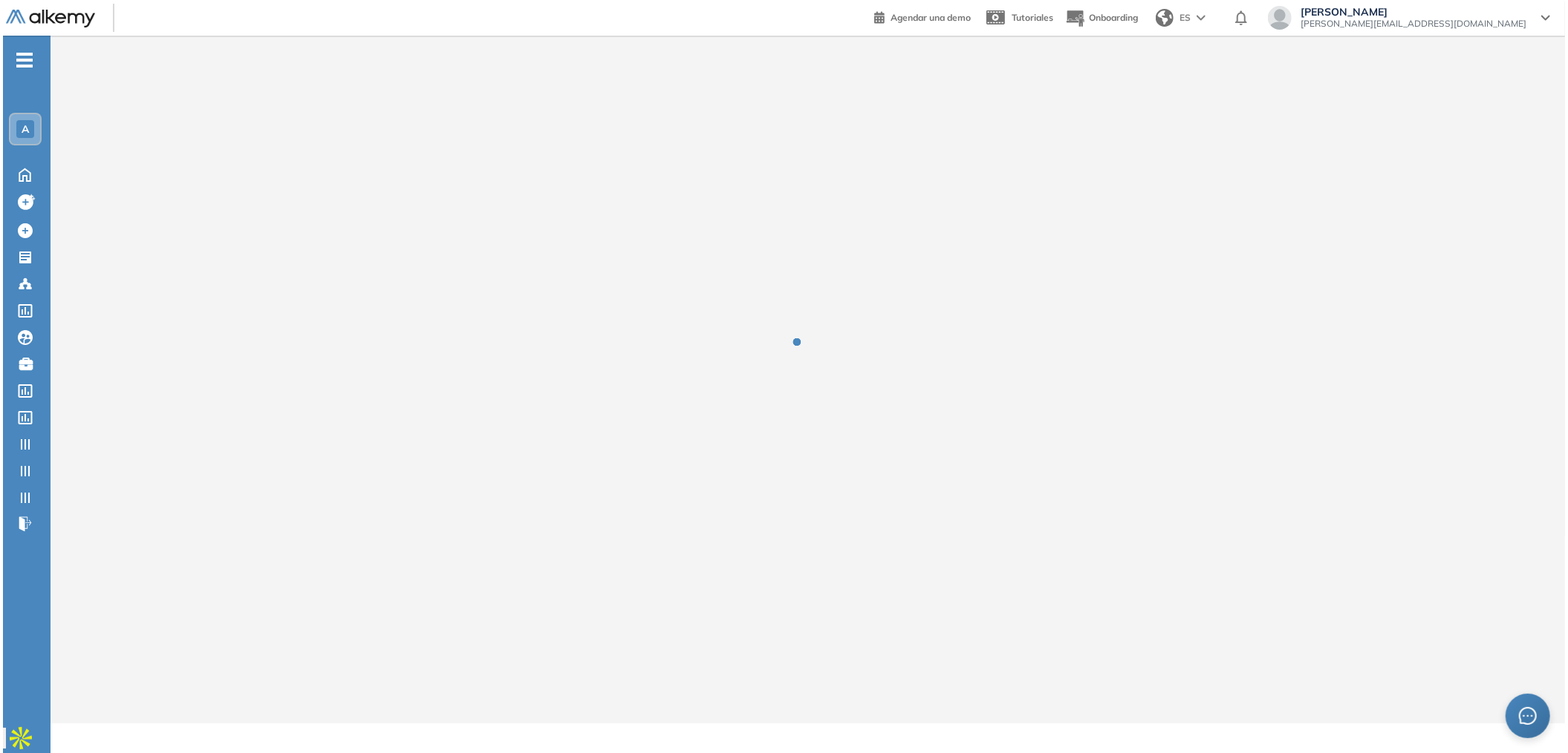
scroll to position [0, 0]
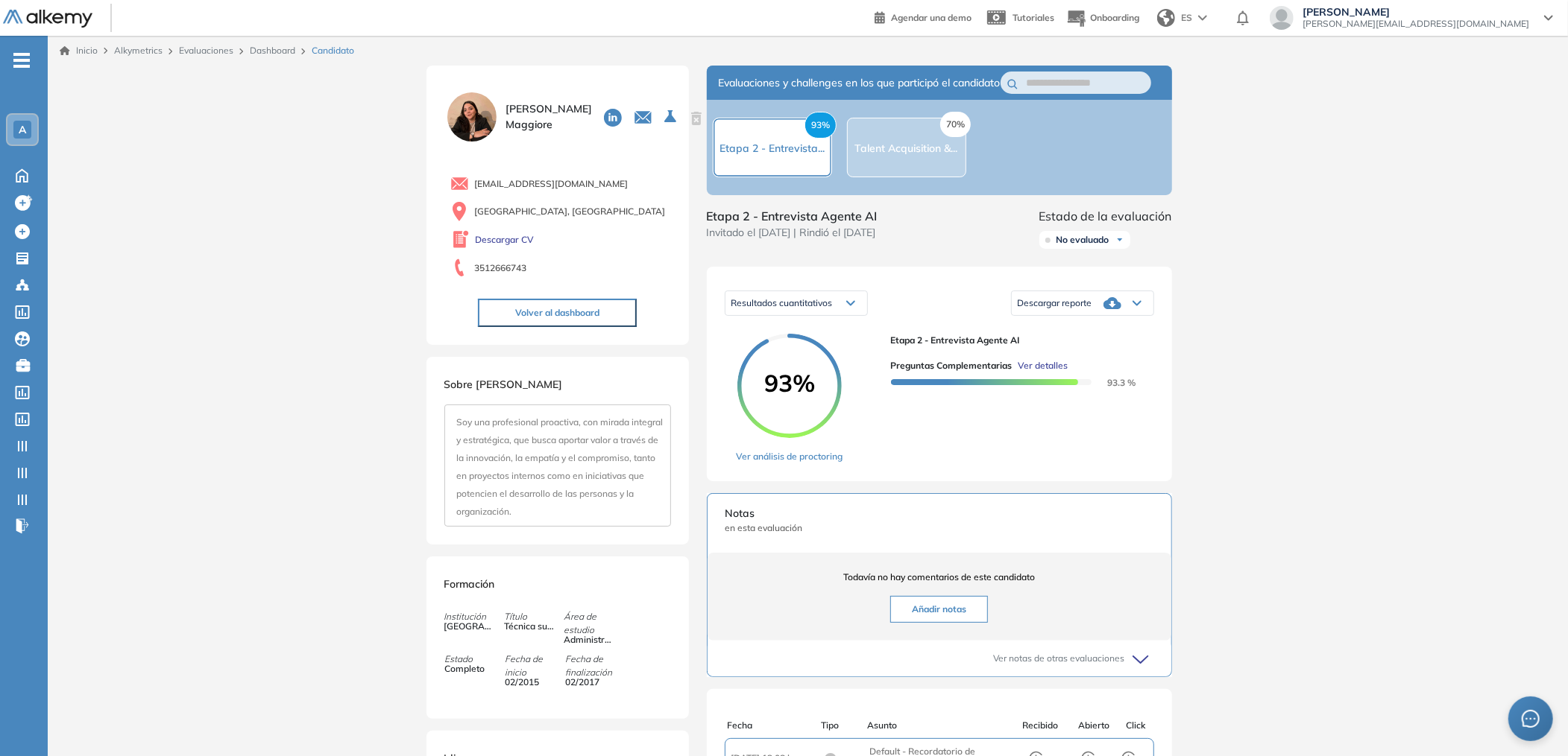
click at [1019, 373] on span "Ver detalles" at bounding box center [1043, 366] width 50 height 13
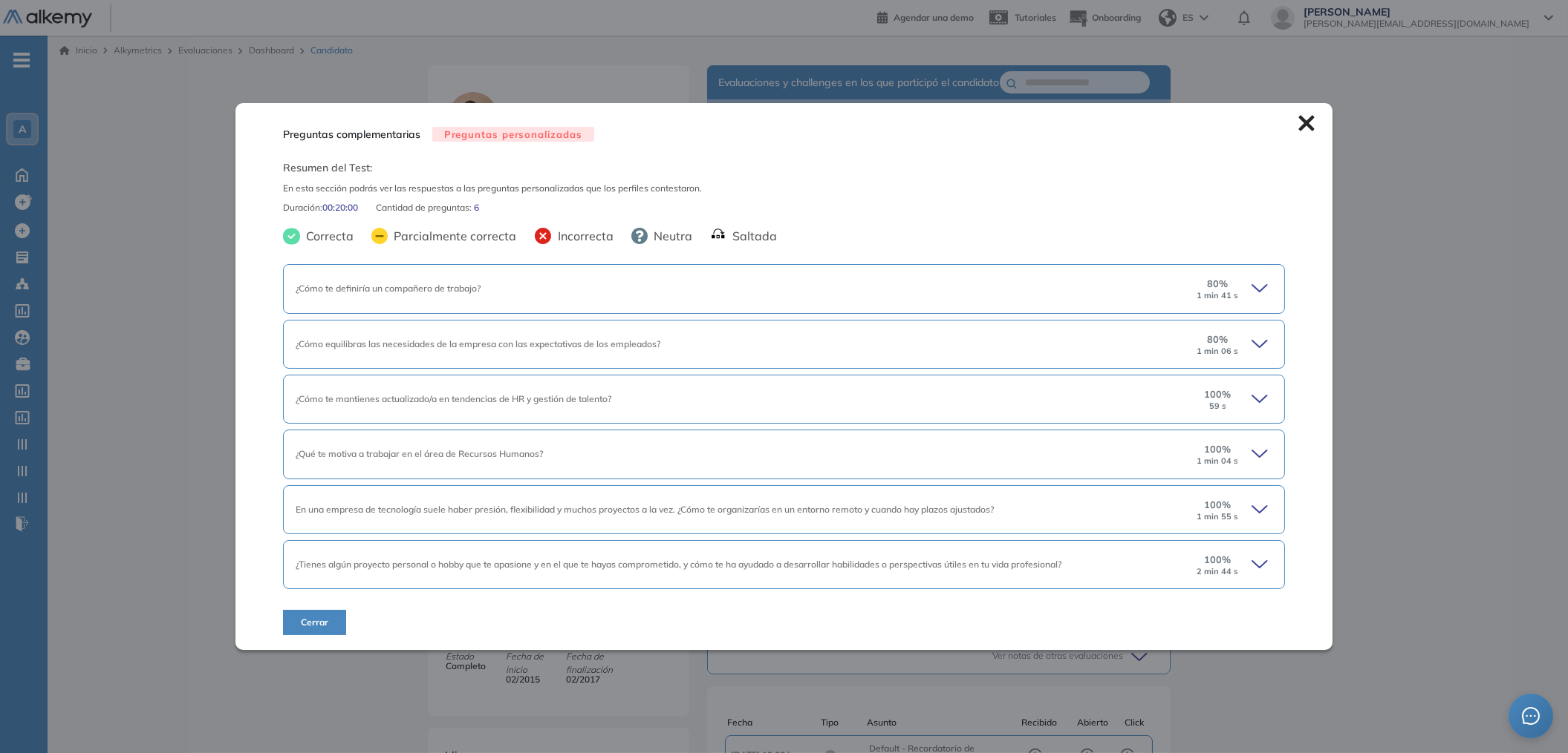
click at [638, 297] on div "¿Cómo te definiría un compañero de trabajo? 80 % 1 min 41 s" at bounding box center [784, 288] width 1002 height 49
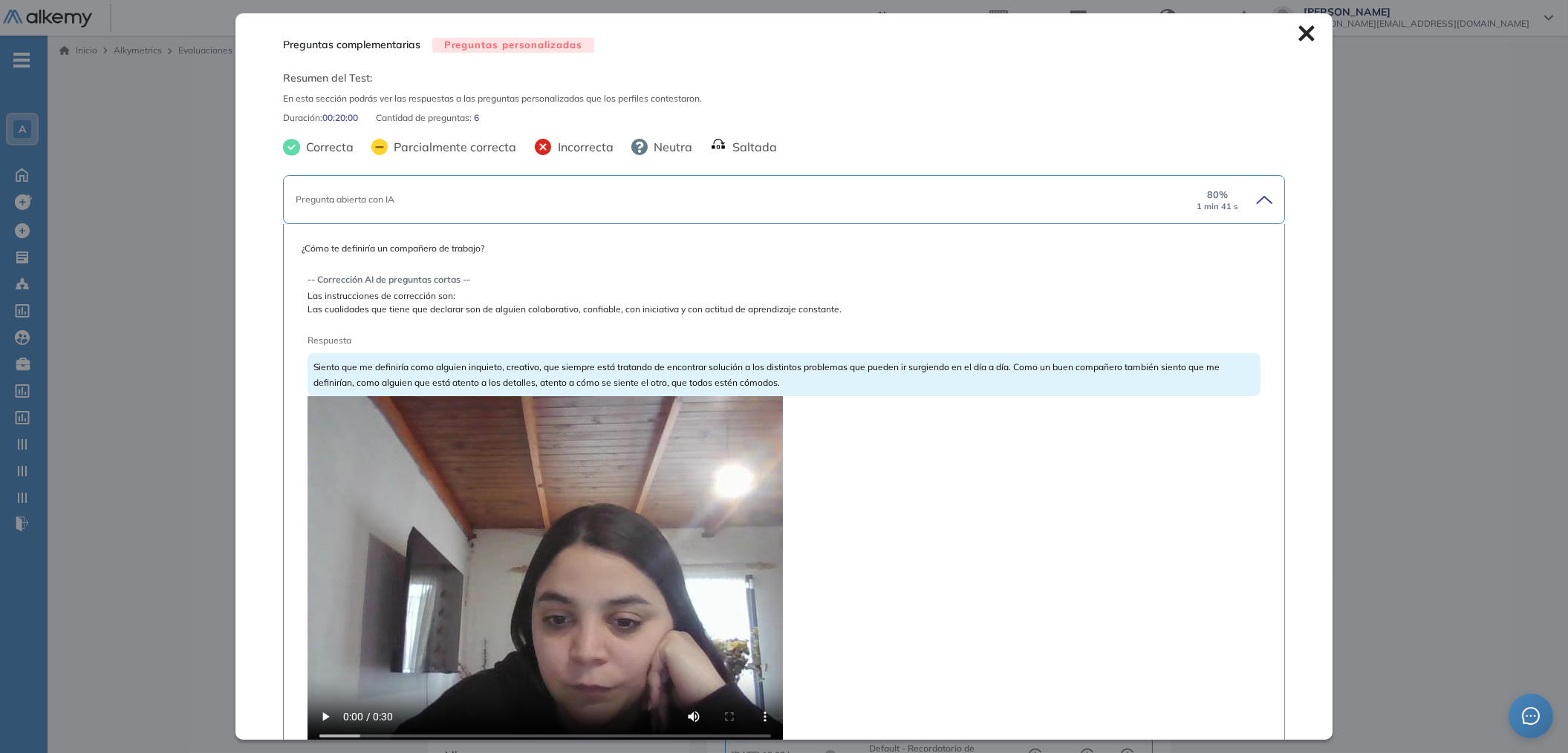
scroll to position [148, 0]
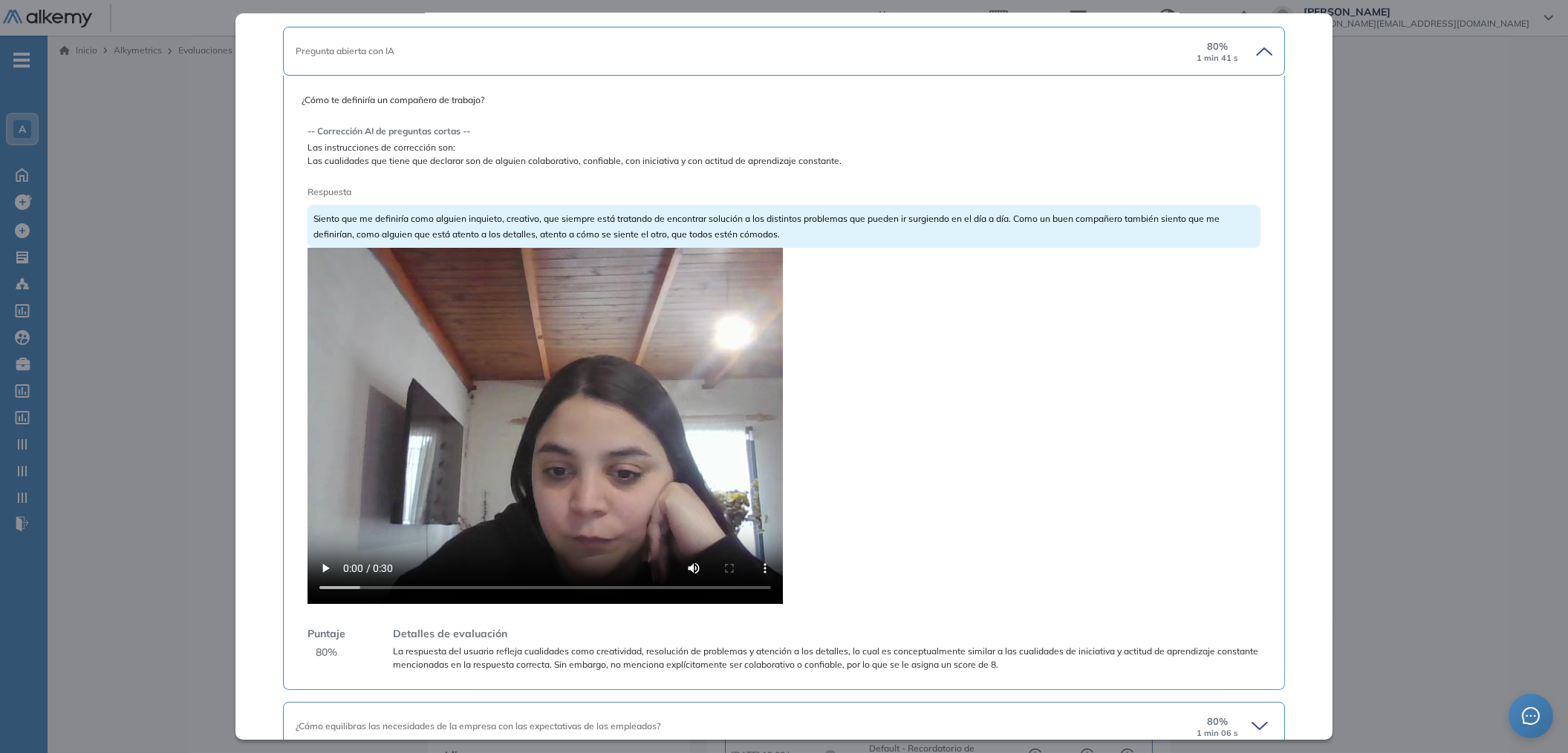
click at [409, 461] on video at bounding box center [545, 426] width 476 height 356
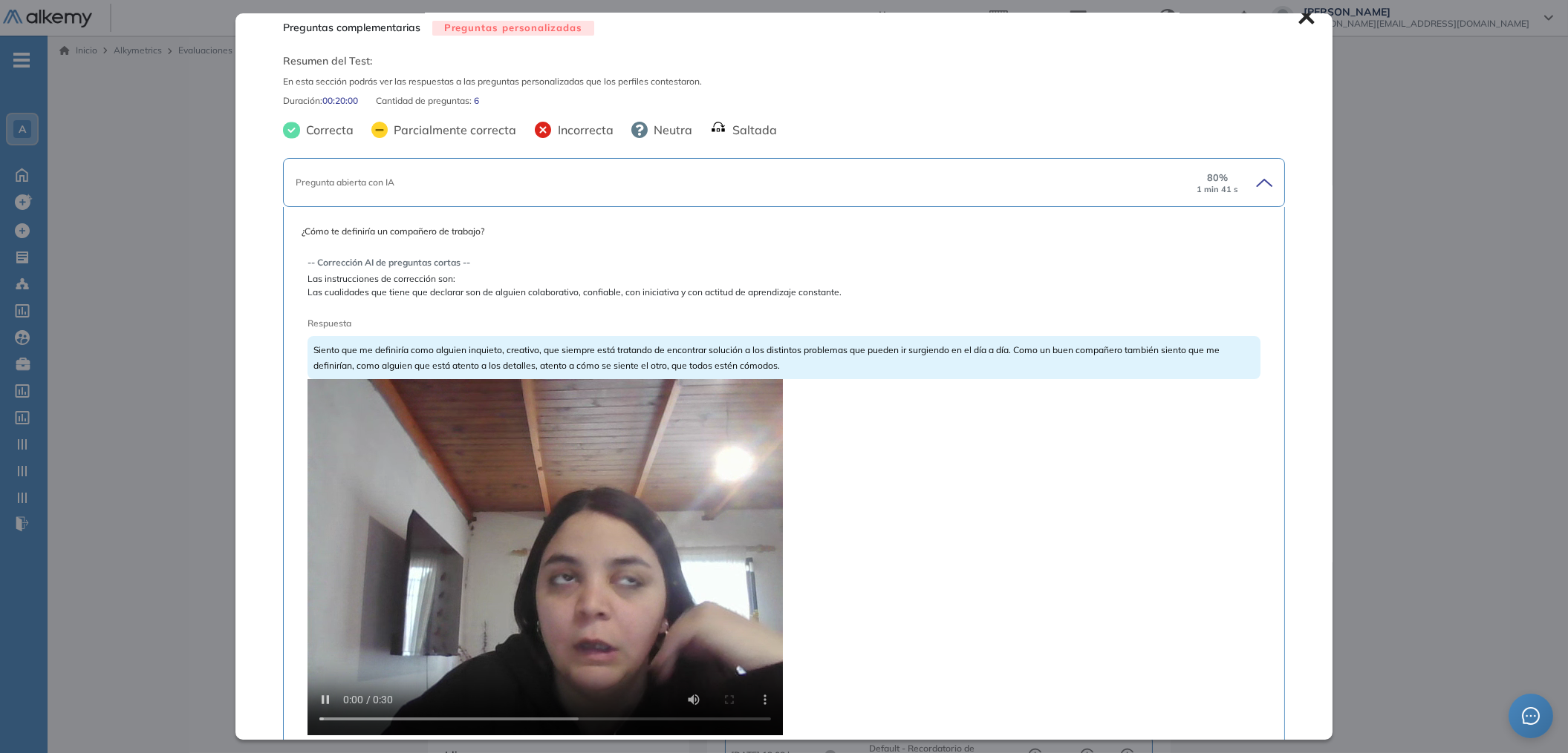
scroll to position [0, 0]
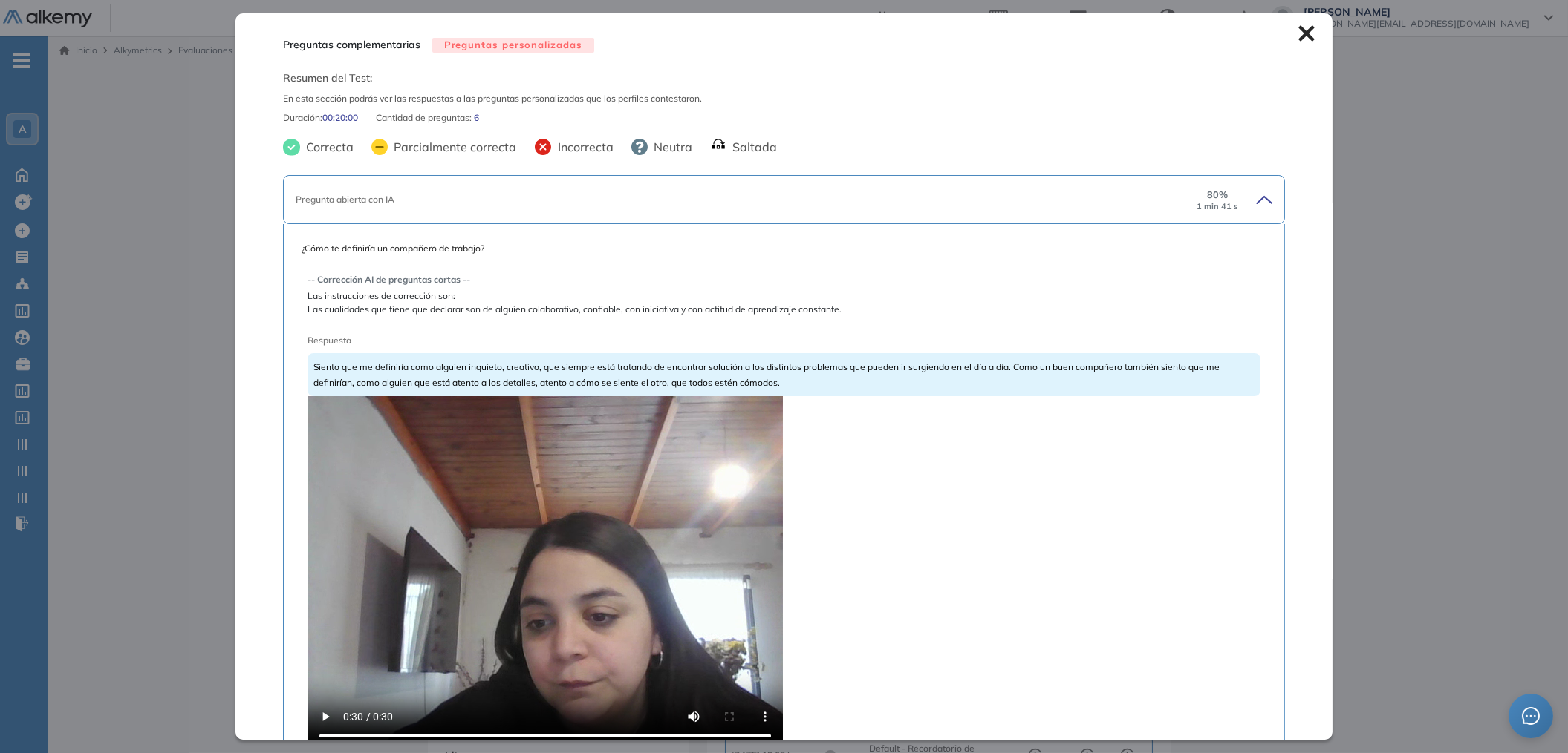
click at [1247, 216] on div "Pregunta abierta con IA 80 % 1 min 41 s" at bounding box center [784, 199] width 1002 height 49
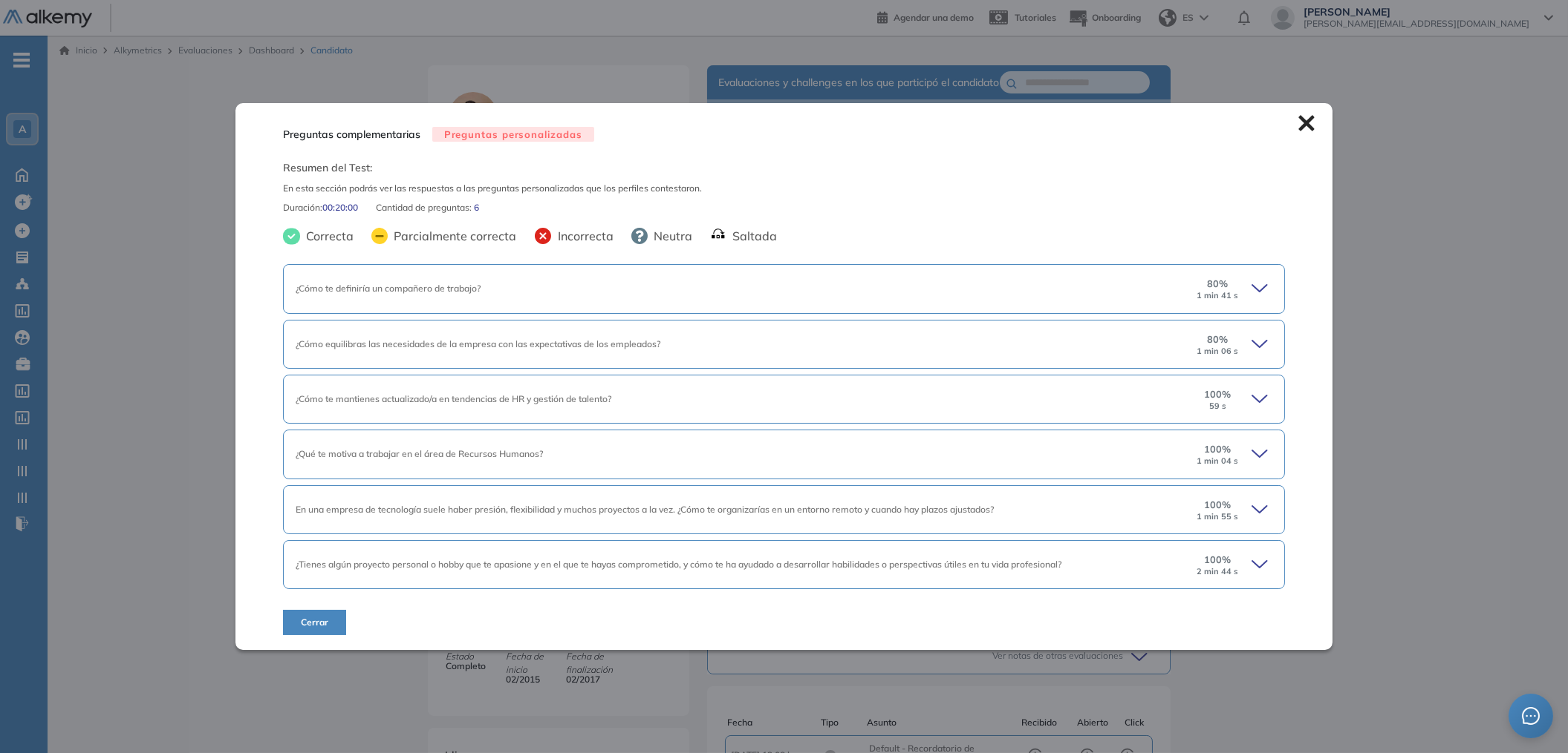
click at [1254, 206] on div "Preguntas complementarias Preguntas personalizadas Resumen del Test: En esta se…" at bounding box center [784, 377] width 1098 height 548
click at [1312, 131] on div "Preguntas complementarias Preguntas personalizadas Resumen del Test: En esta se…" at bounding box center [784, 377] width 1098 height 548
click at [1306, 127] on icon at bounding box center [1307, 122] width 15 height 15
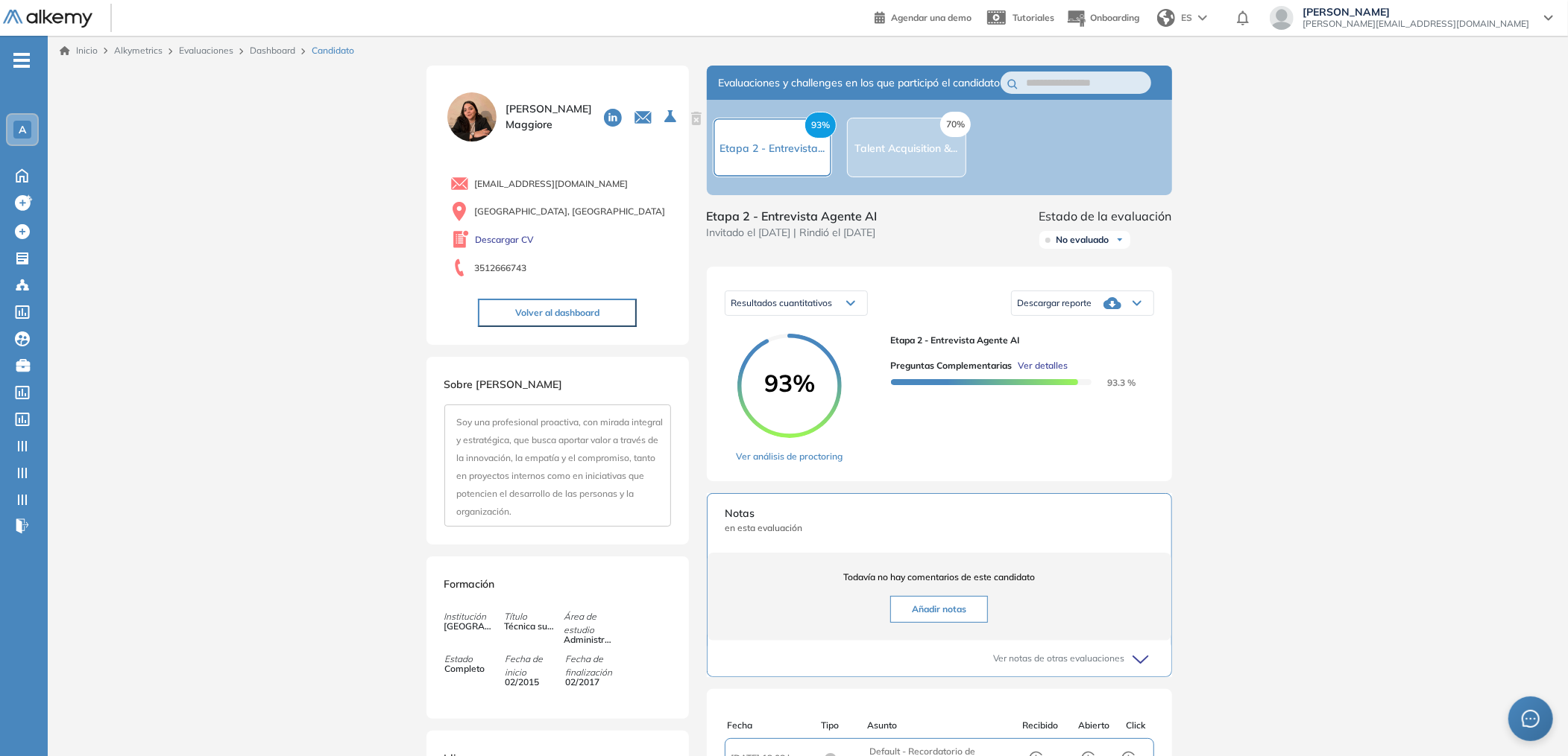
click at [1052, 373] on span "Ver detalles" at bounding box center [1043, 366] width 50 height 13
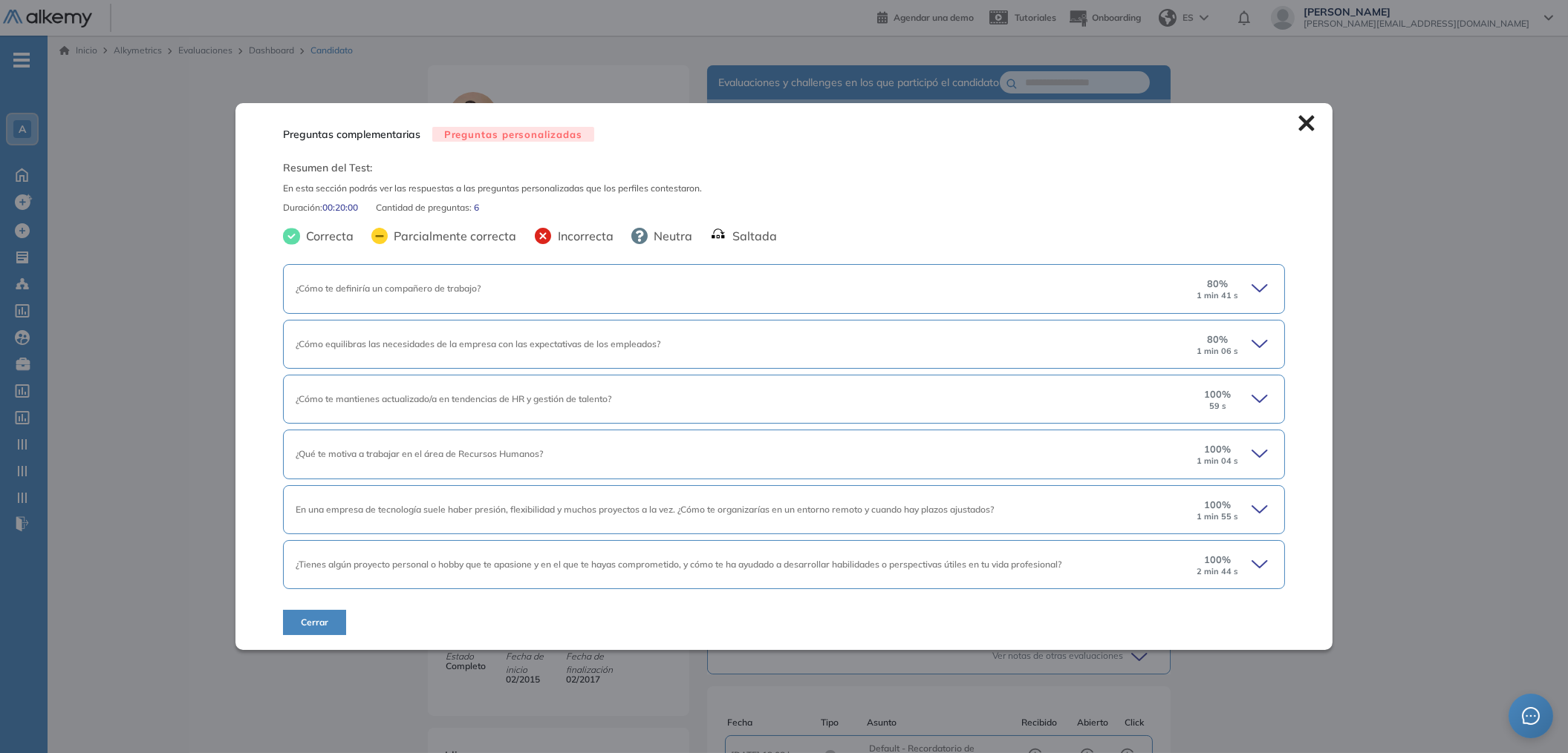
click at [1153, 256] on div "Preguntas complementarias Preguntas personalizadas Resumen del Test: En esta se…" at bounding box center [784, 377] width 1098 height 548
click at [1155, 272] on div "¿Cómo te definiría un compañero de trabajo? 80 % 1 min 41 s" at bounding box center [784, 288] width 1002 height 49
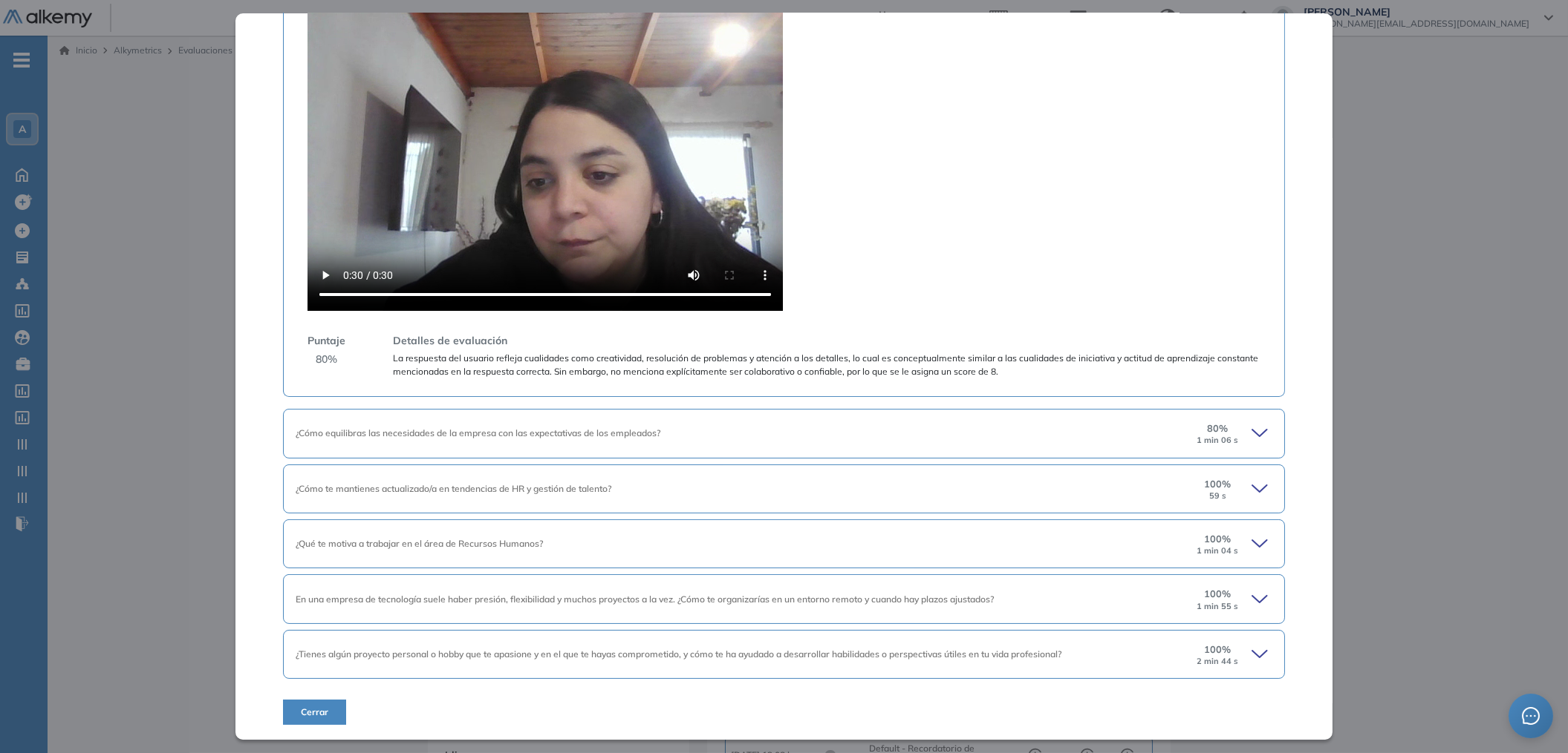
click at [515, 125] on video at bounding box center [545, 133] width 476 height 356
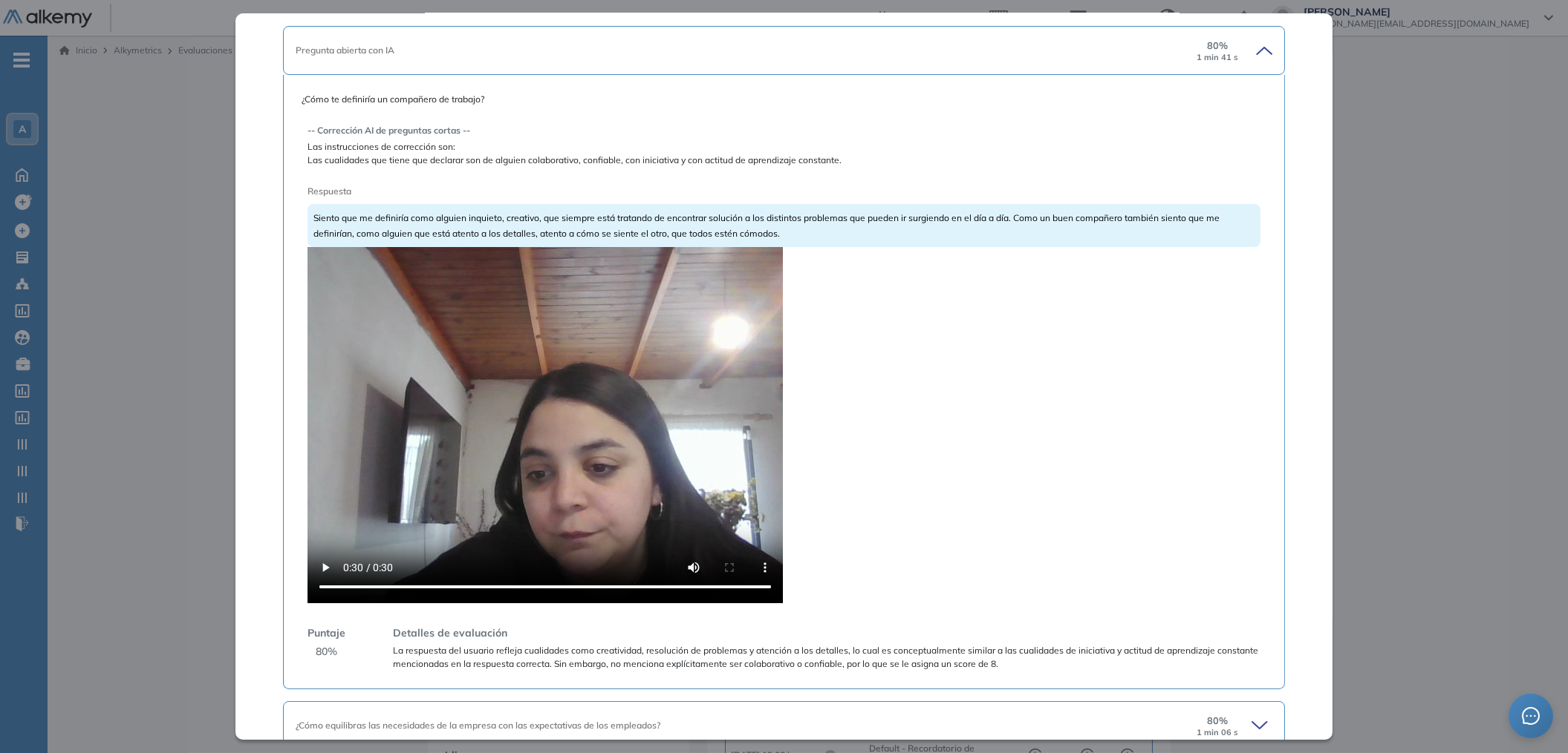
scroll to position [442, 0]
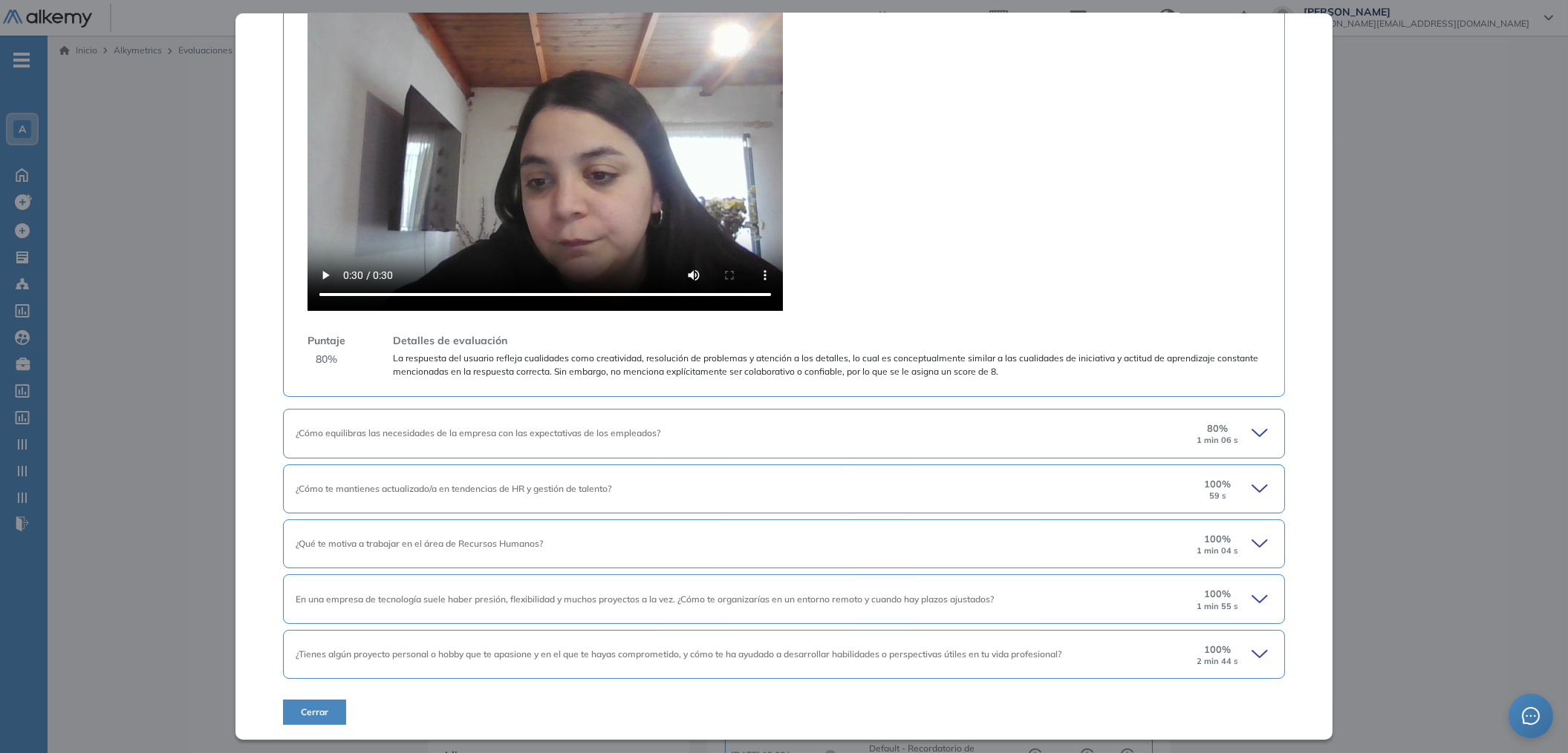
click at [1251, 430] on icon at bounding box center [1262, 433] width 21 height 21
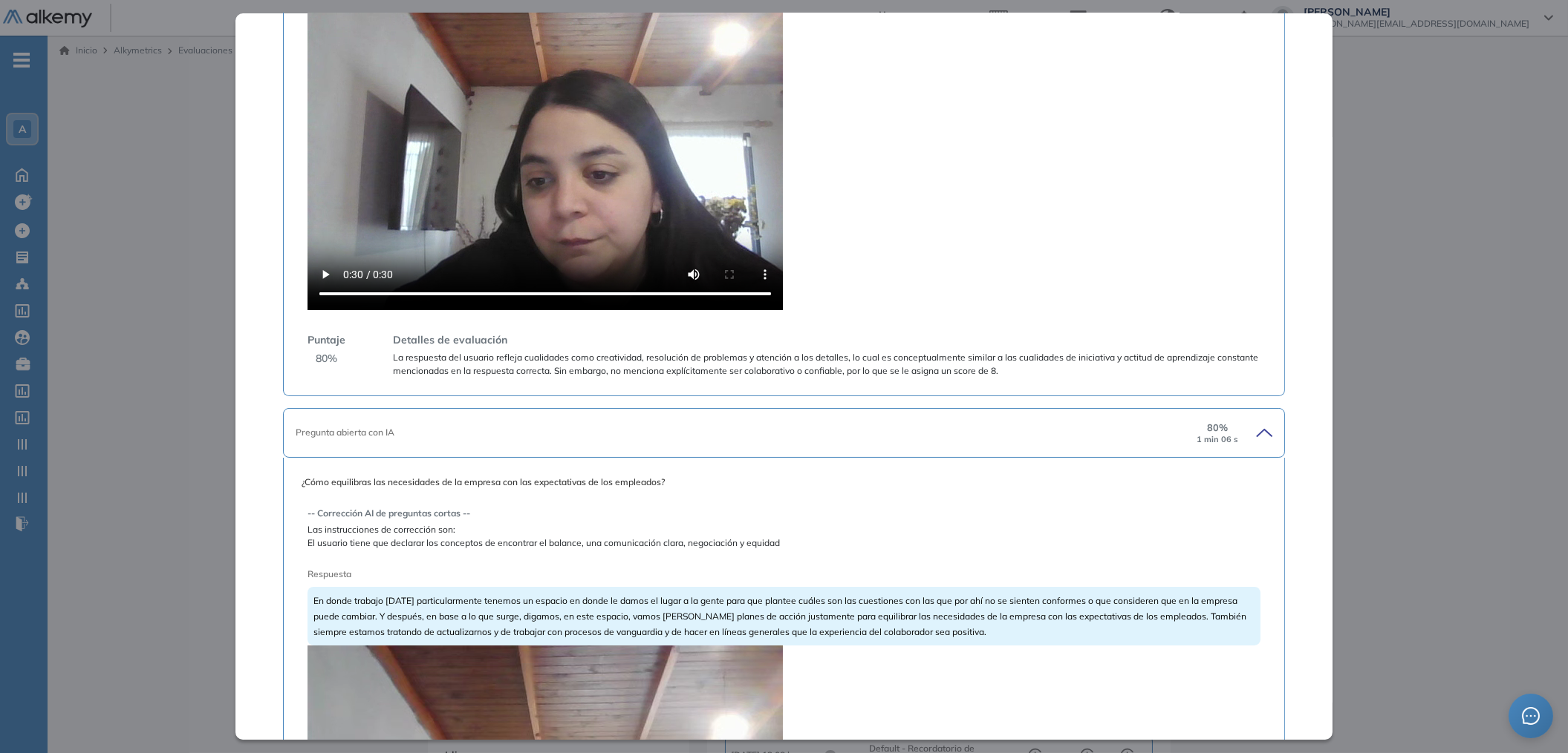
scroll to position [1078, 0]
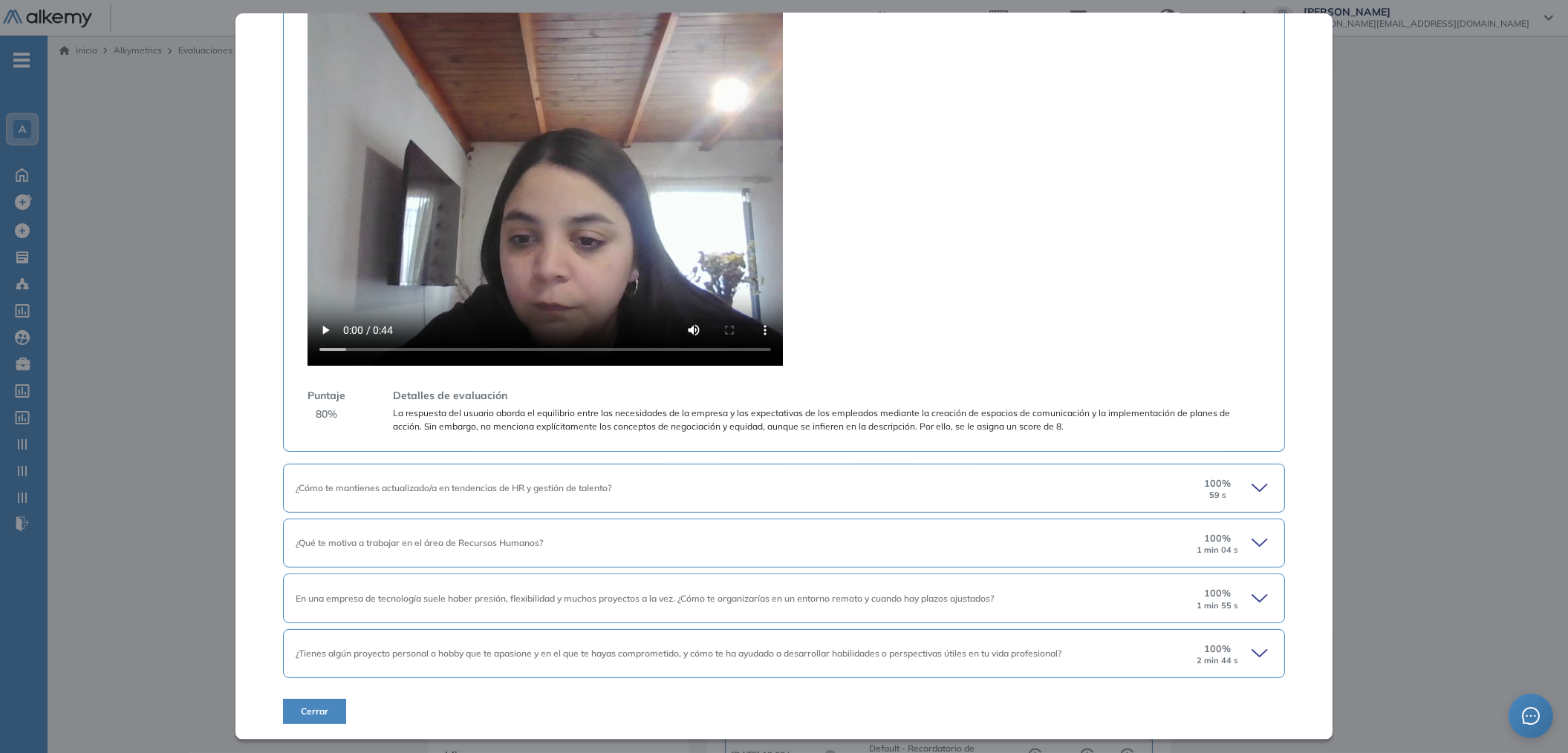
click at [771, 490] on div "¿Cómo te mantienes actualizado/a en tendencias de HR y gestión de talento?" at bounding box center [735, 489] width 880 height 13
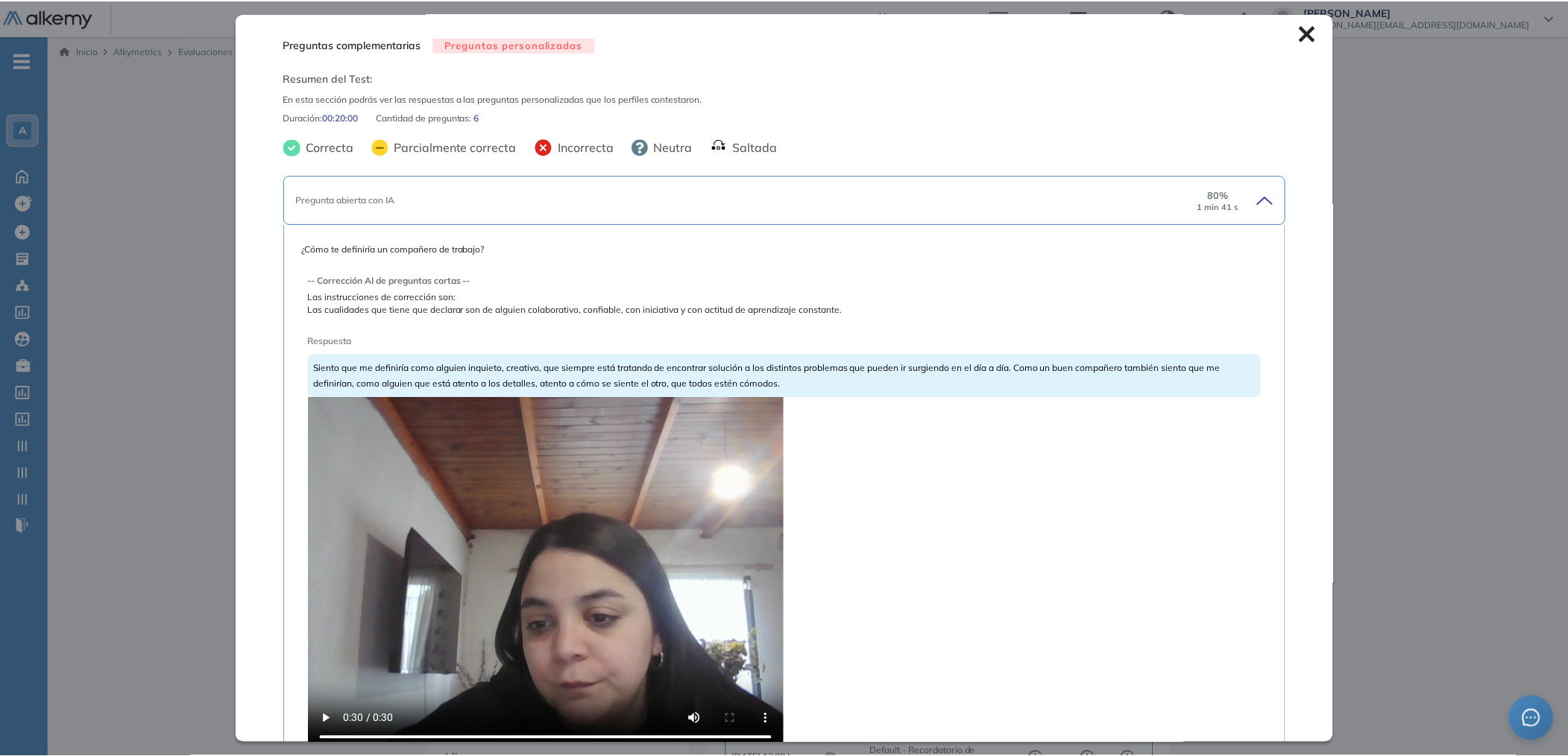
scroll to position [0, 0]
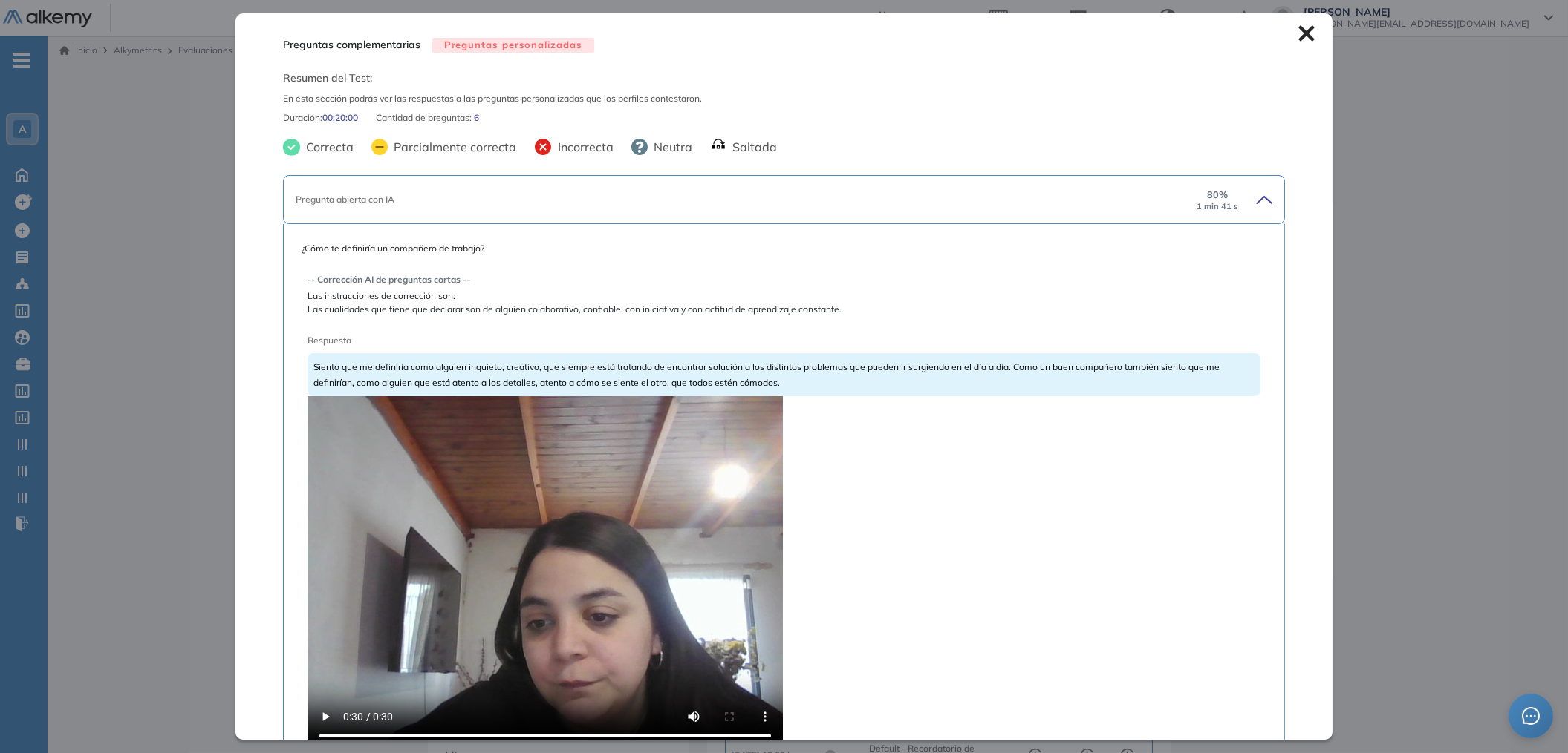
click at [1299, 28] on icon at bounding box center [1307, 33] width 15 height 15
